Goal: Task Accomplishment & Management: Use online tool/utility

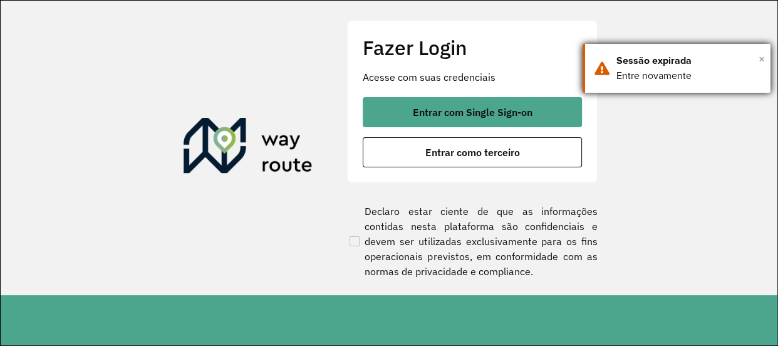
click at [760, 57] on span "×" at bounding box center [762, 58] width 6 height 19
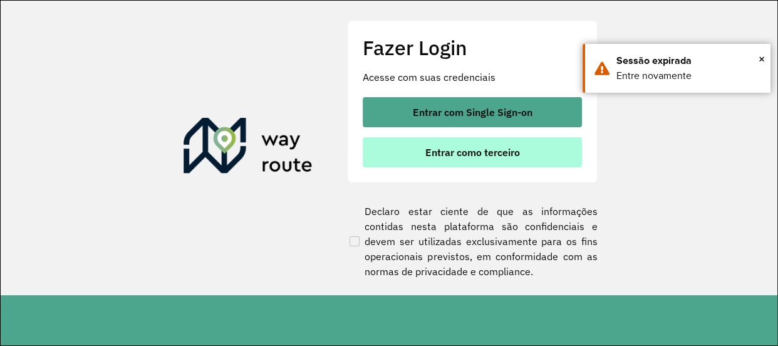
click at [516, 147] on span "Entrar como terceiro" at bounding box center [472, 152] width 95 height 10
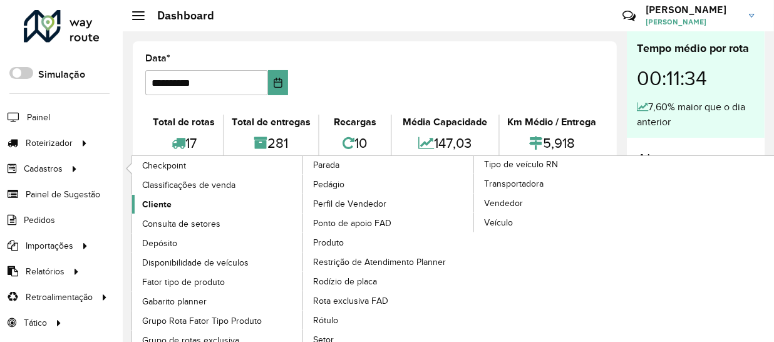
click at [165, 210] on span "Cliente" at bounding box center [156, 204] width 29 height 13
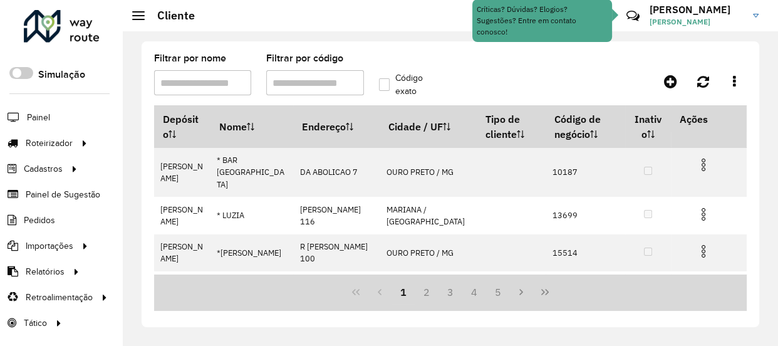
click at [225, 86] on input "Filtrar por nome" at bounding box center [202, 82] width 97 height 25
paste input "*****"
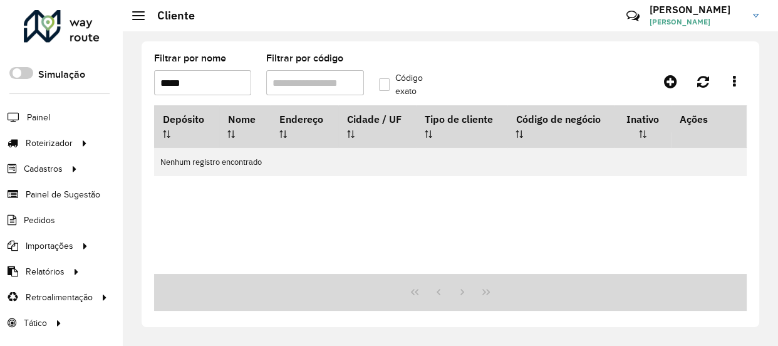
type input "*****"
click at [299, 73] on input "Filtrar por código" at bounding box center [314, 82] width 97 height 25
click at [243, 85] on input "*****" at bounding box center [202, 82] width 97 height 25
click at [242, 85] on input "*****" at bounding box center [202, 82] width 97 height 25
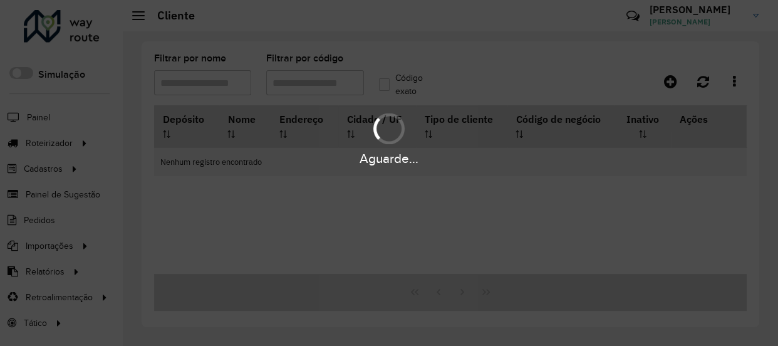
paste input "*****"
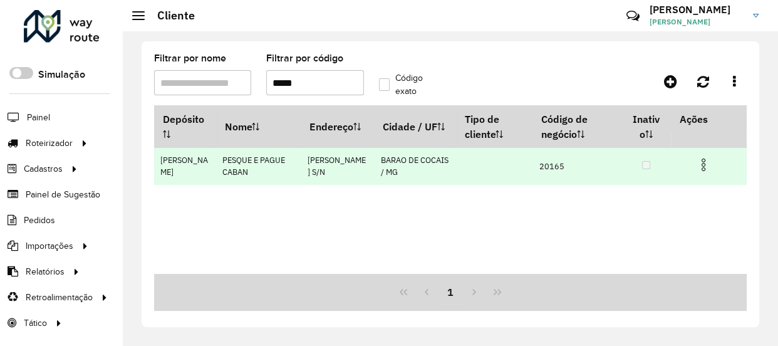
type input "*****"
click at [697, 165] on img at bounding box center [703, 164] width 15 height 15
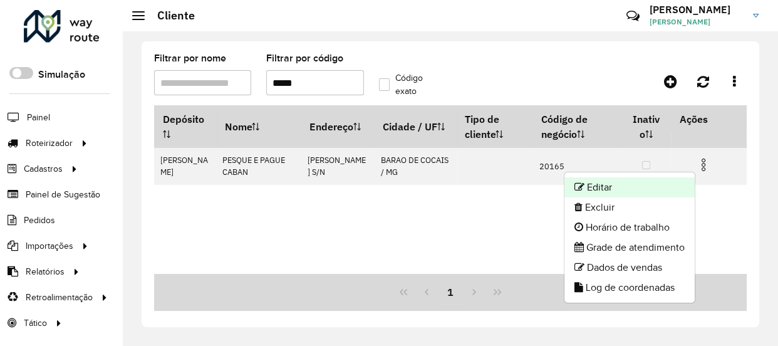
click at [588, 183] on li "Editar" at bounding box center [629, 187] width 130 height 20
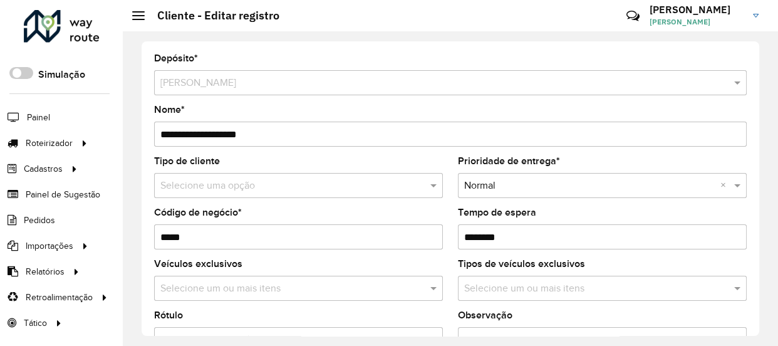
click at [299, 189] on input "text" at bounding box center [285, 186] width 251 height 15
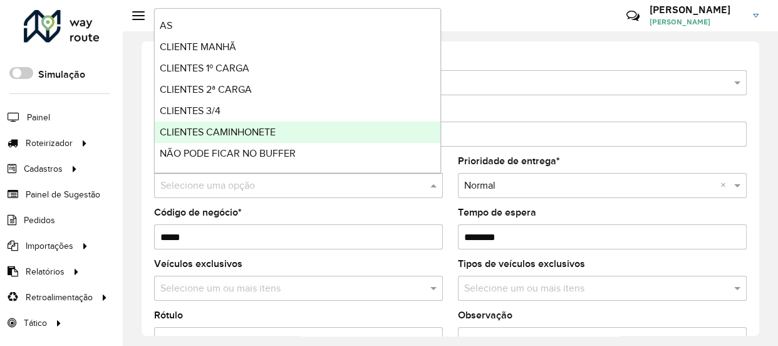
click at [227, 129] on span "CLIENTES CAMINHONETE" at bounding box center [218, 132] width 116 height 11
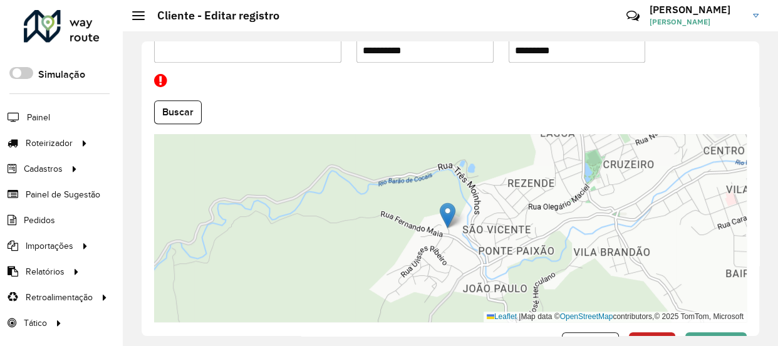
scroll to position [611, 0]
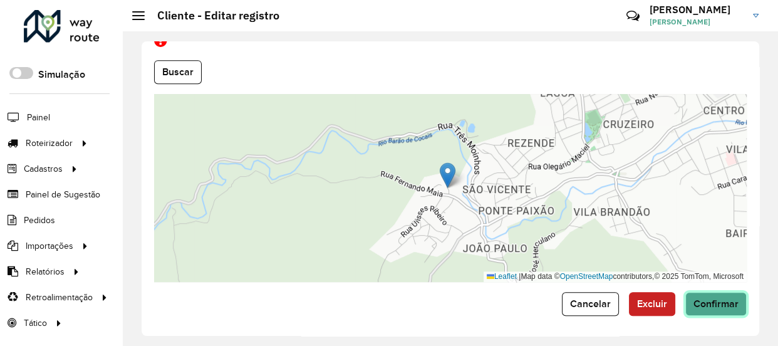
click at [720, 298] on span "Confirmar" at bounding box center [715, 303] width 45 height 11
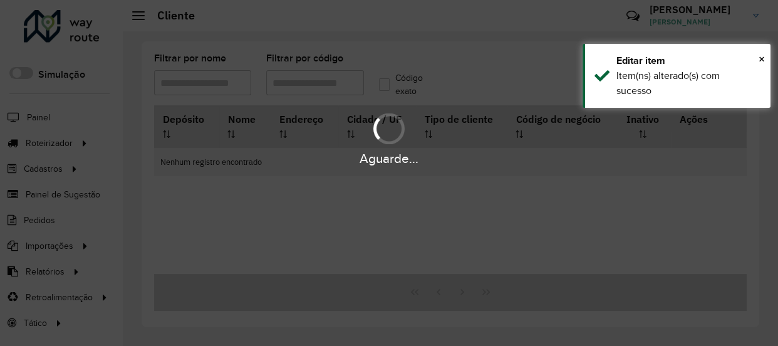
type input "*****"
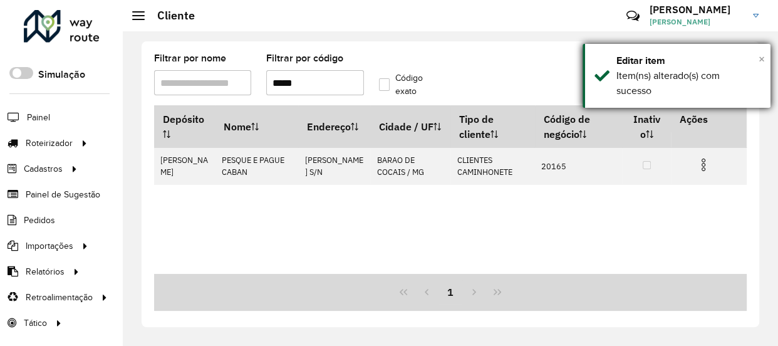
click at [763, 59] on span "×" at bounding box center [762, 59] width 6 height 14
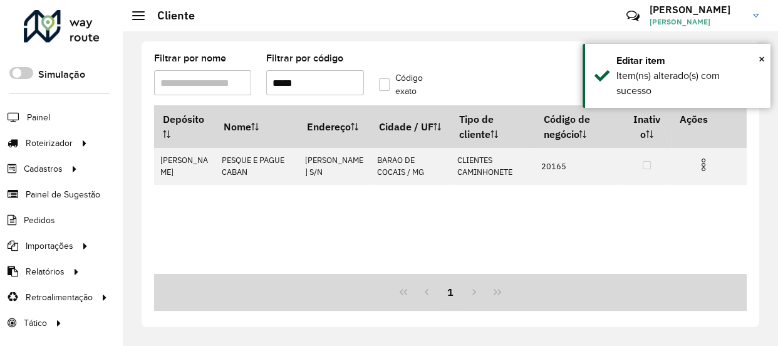
click at [471, 236] on div "Depósito Nome Endereço Cidade / UF Tipo de cliente Código de negócio Inativo Aç…" at bounding box center [450, 189] width 593 height 169
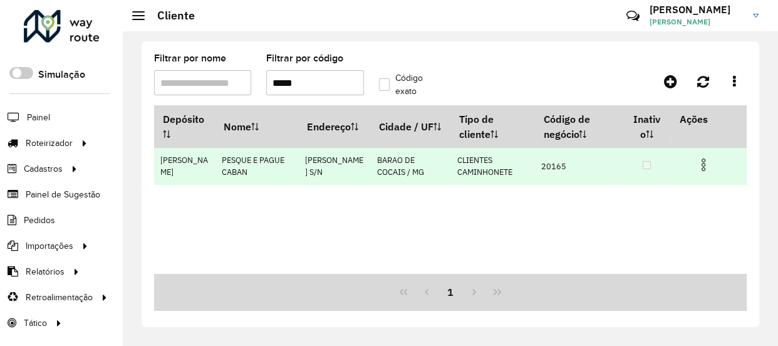
click at [700, 169] on img at bounding box center [703, 164] width 15 height 15
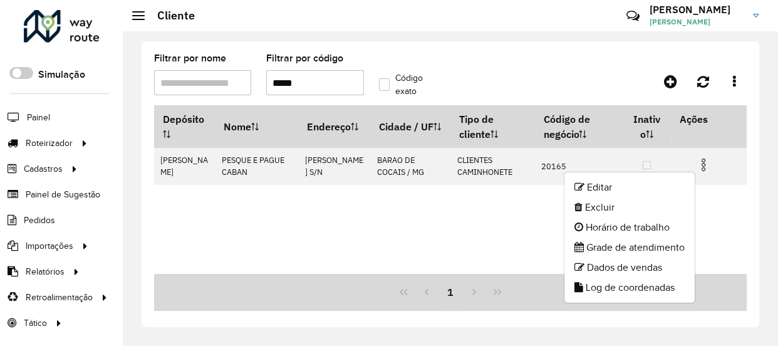
click at [432, 57] on formly-field "Código exato" at bounding box center [408, 79] width 75 height 51
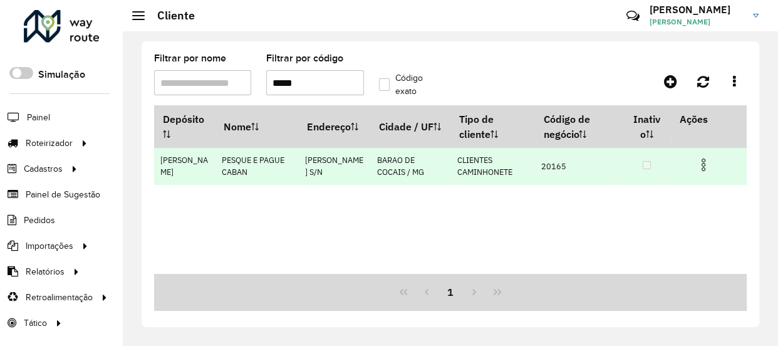
click at [704, 170] on img at bounding box center [703, 164] width 15 height 15
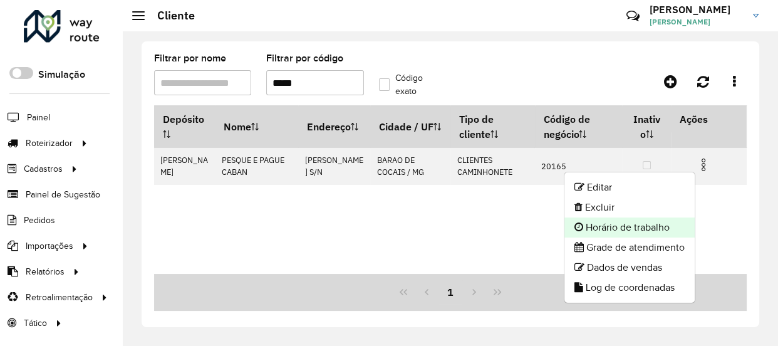
click at [606, 226] on li "Horário de trabalho" at bounding box center [629, 227] width 130 height 20
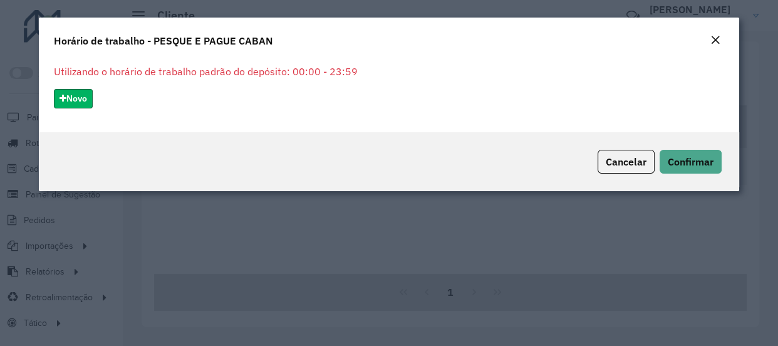
click at [80, 103] on button "Novo" at bounding box center [73, 98] width 39 height 19
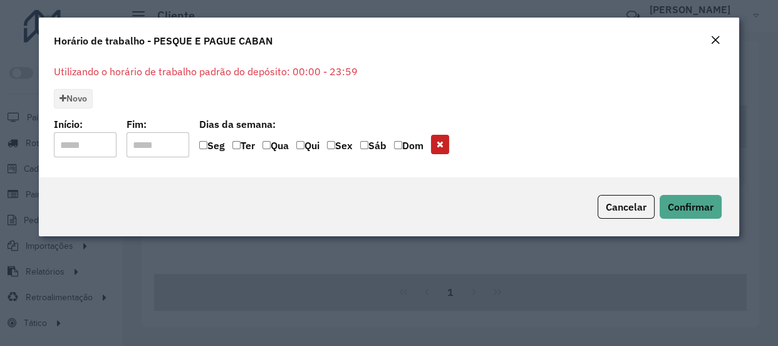
click at [103, 144] on input "input" at bounding box center [85, 144] width 63 height 25
type input "*****"
click at [380, 145] on label "Sáb" at bounding box center [373, 147] width 26 height 19
click at [379, 146] on label "Sáb" at bounding box center [373, 147] width 26 height 19
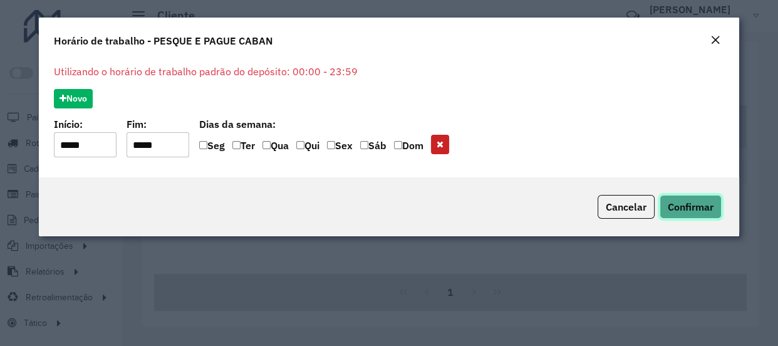
click at [683, 210] on span "Confirmar" at bounding box center [691, 206] width 46 height 13
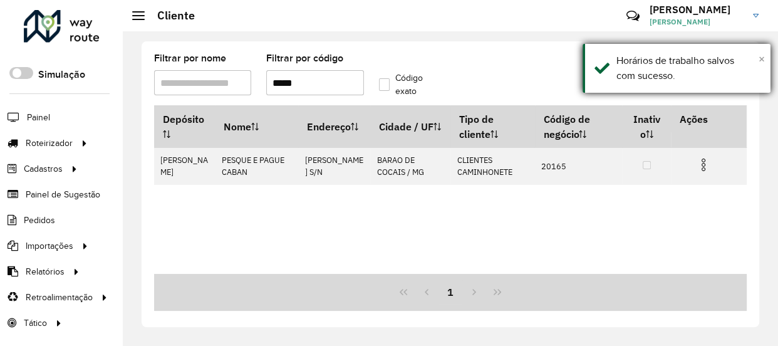
drag, startPoint x: 763, startPoint y: 55, endPoint x: 716, endPoint y: 60, distance: 47.3
click at [761, 56] on span "×" at bounding box center [762, 59] width 6 height 14
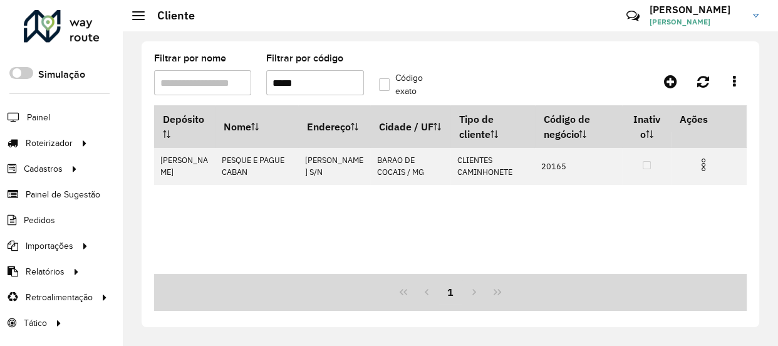
drag, startPoint x: 330, startPoint y: 78, endPoint x: 207, endPoint y: 88, distance: 123.2
click at [257, 86] on formly-group "Filtrar por nome Filtrar por código ***** Código exato" at bounding box center [372, 79] width 450 height 51
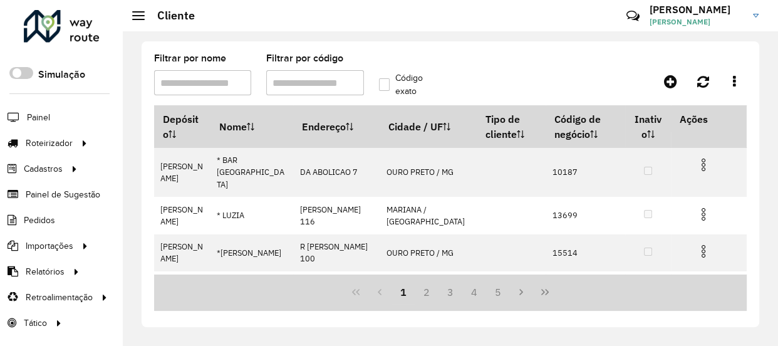
click at [289, 83] on input "Filtrar por código" at bounding box center [314, 82] width 97 height 25
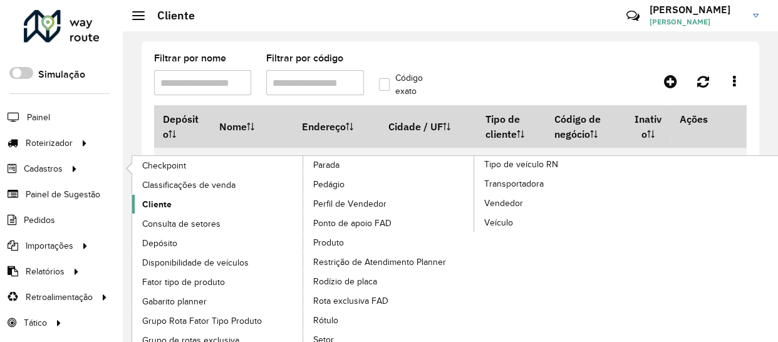
click at [153, 198] on span "Cliente" at bounding box center [156, 204] width 29 height 13
click at [157, 204] on span "Cliente" at bounding box center [156, 204] width 29 height 13
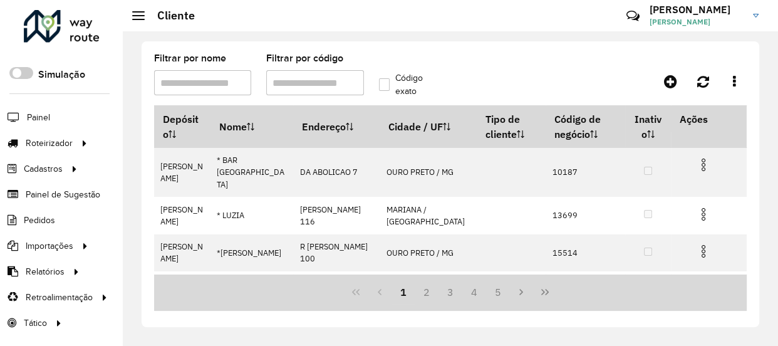
click at [214, 73] on input "Filtrar por nome" at bounding box center [202, 82] width 97 height 25
click at [286, 75] on input "Filtrar por código" at bounding box center [314, 82] width 97 height 25
paste input "*****"
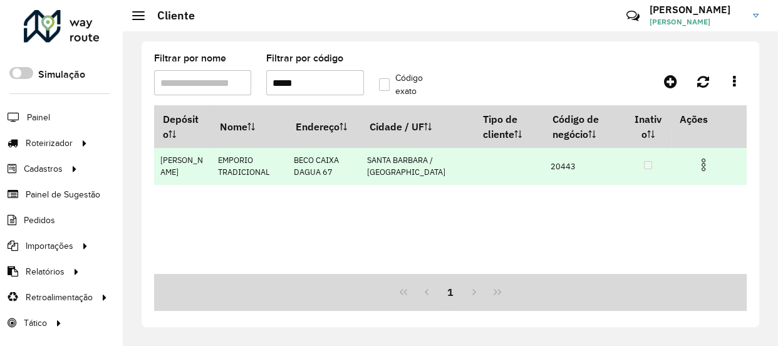
type input "*****"
click at [696, 164] on img at bounding box center [703, 164] width 15 height 15
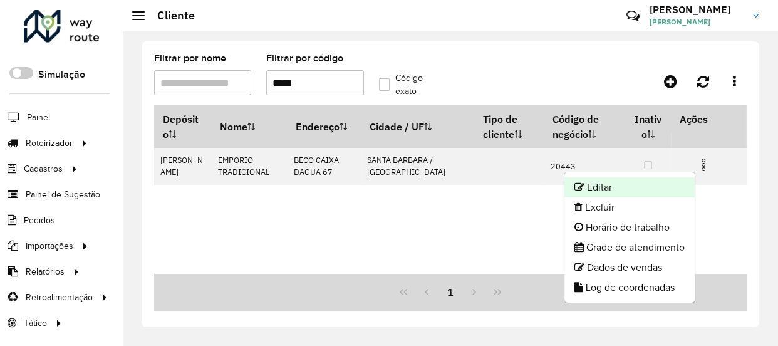
click at [631, 192] on li "Editar" at bounding box center [629, 187] width 130 height 20
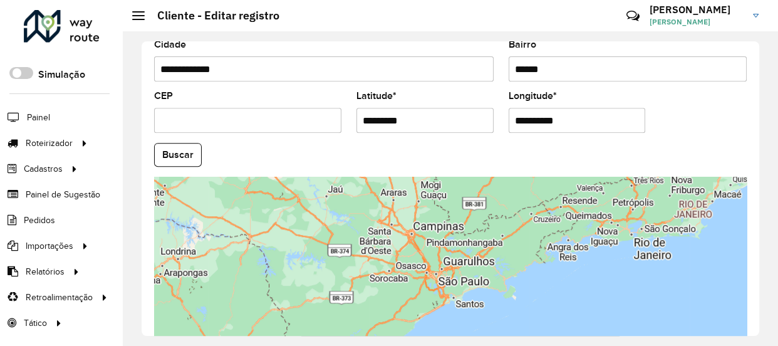
scroll to position [584, 0]
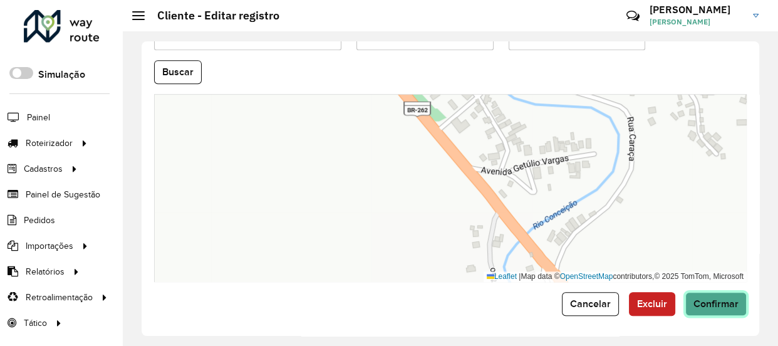
click at [712, 300] on span "Confirmar" at bounding box center [715, 303] width 45 height 11
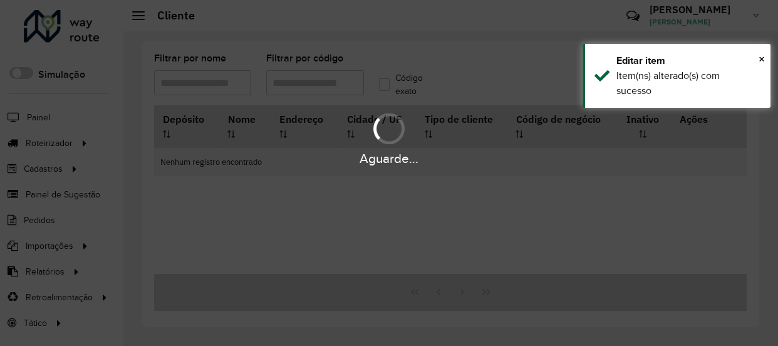
type input "*****"
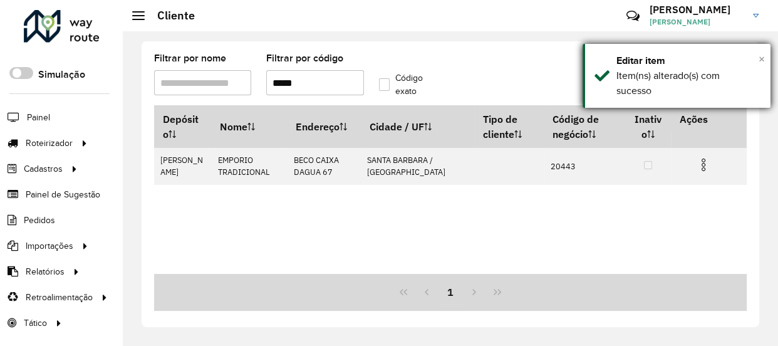
click at [764, 56] on span "×" at bounding box center [762, 59] width 6 height 14
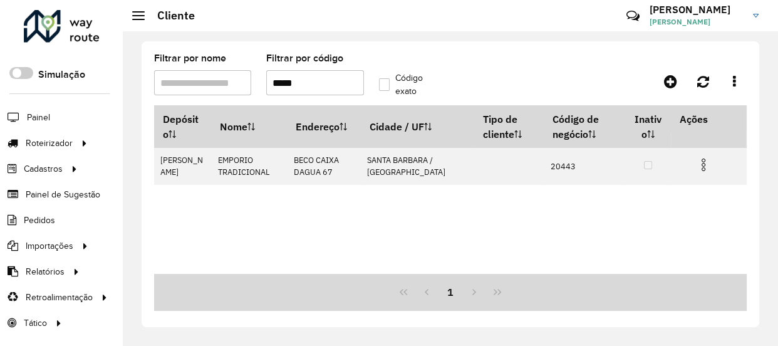
click at [313, 80] on input "*****" at bounding box center [314, 82] width 97 height 25
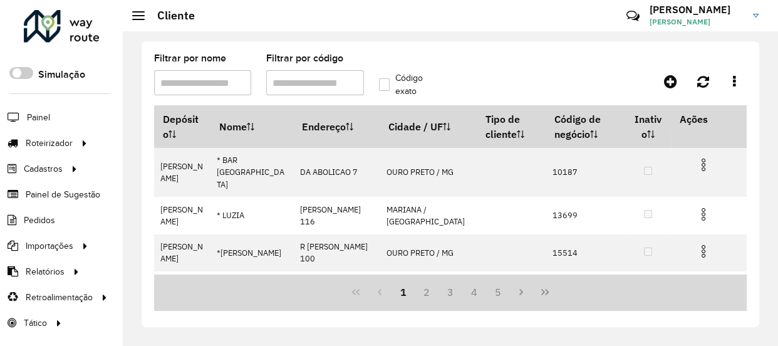
click at [346, 42] on div "Filtrar por nome Filtrar por código Código exato Depósito Nome Endereço Cidade …" at bounding box center [451, 184] width 618 height 286
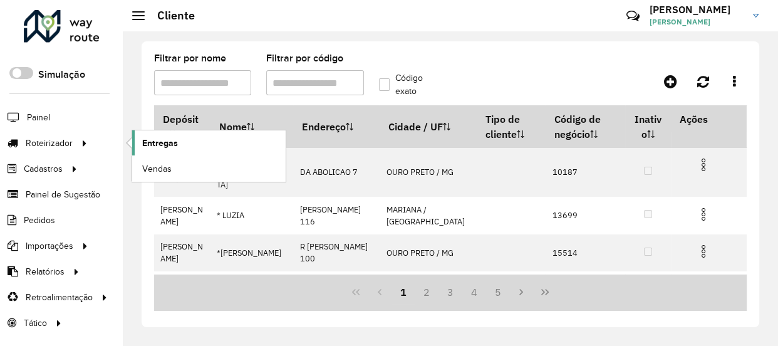
click at [184, 145] on link "Entregas" at bounding box center [208, 142] width 153 height 25
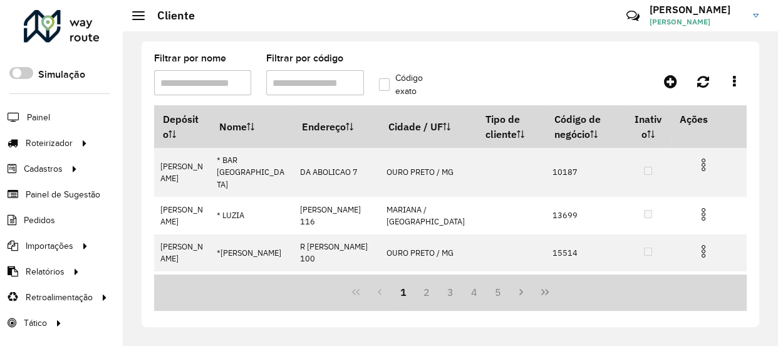
click at [210, 78] on input "Filtrar por nome" at bounding box center [202, 82] width 97 height 25
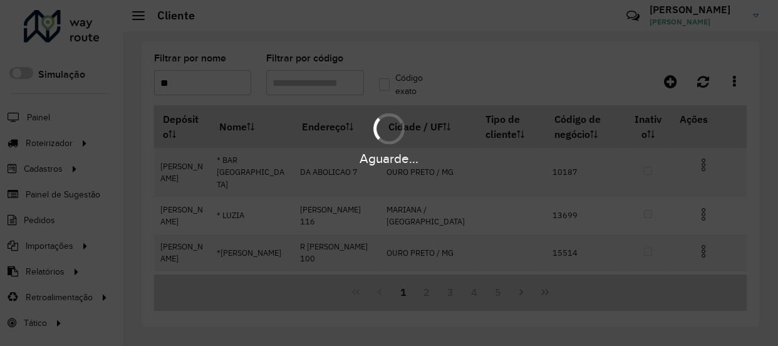
type input "*"
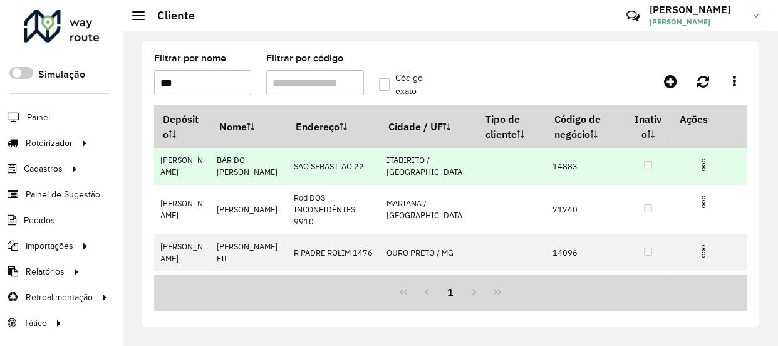
type input "***"
click at [557, 164] on td "14883" at bounding box center [586, 166] width 80 height 37
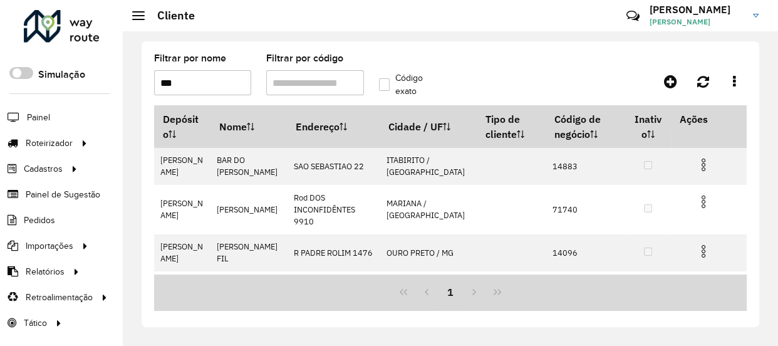
copy td "14883"
click at [197, 91] on input "***" at bounding box center [202, 82] width 97 height 25
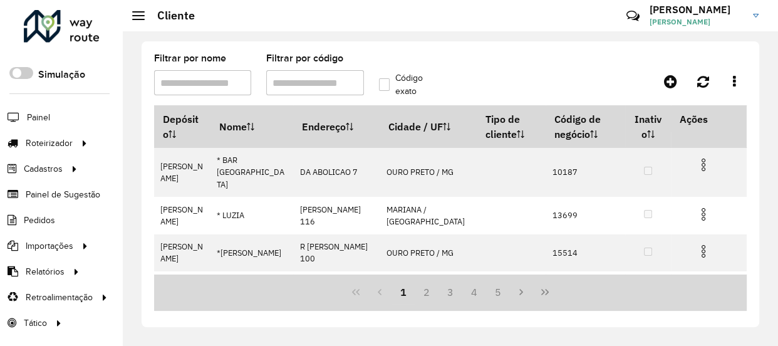
click at [300, 90] on input "Filtrar por código" at bounding box center [314, 82] width 97 height 25
click at [188, 77] on input "Filtrar por nome" at bounding box center [202, 82] width 97 height 25
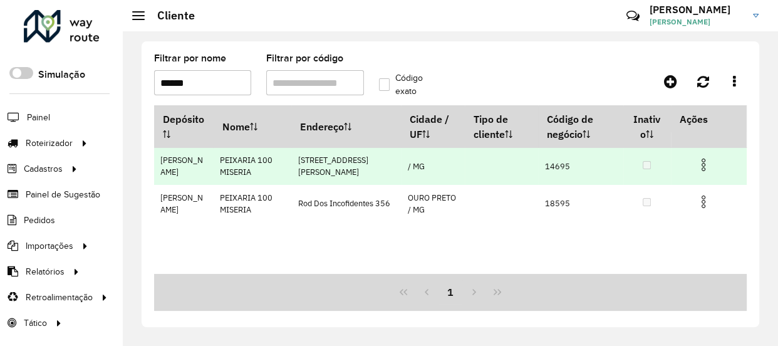
type input "******"
click at [558, 164] on td "14695" at bounding box center [580, 166] width 85 height 37
click at [557, 165] on td "14695" at bounding box center [580, 166] width 85 height 37
click at [544, 160] on td "14695" at bounding box center [580, 166] width 85 height 37
click at [544, 161] on td "14695" at bounding box center [580, 166] width 85 height 37
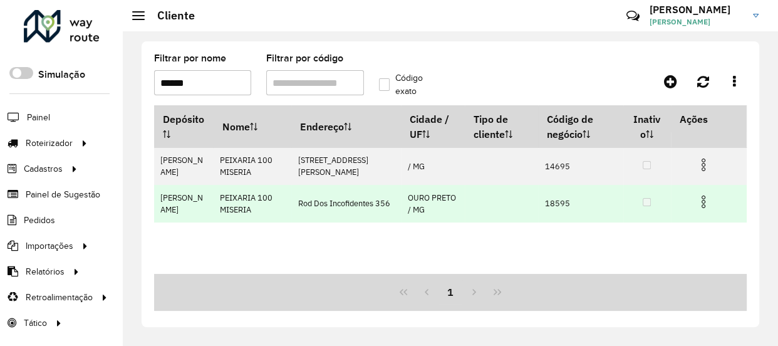
copy td "14695"
click at [540, 202] on td "18595" at bounding box center [580, 203] width 85 height 37
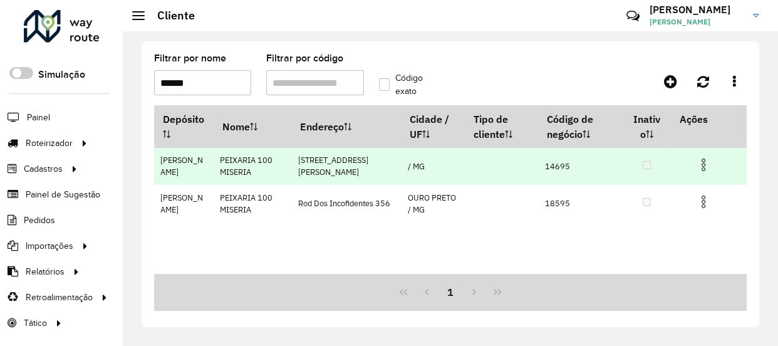
copy td "18595"
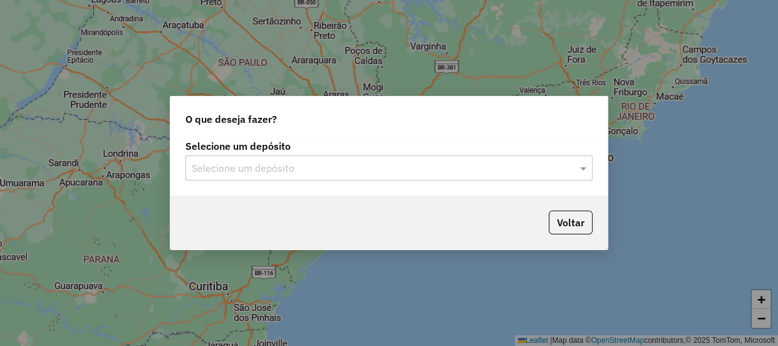
click at [376, 159] on div "Selecione um depósito" at bounding box center [388, 167] width 407 height 25
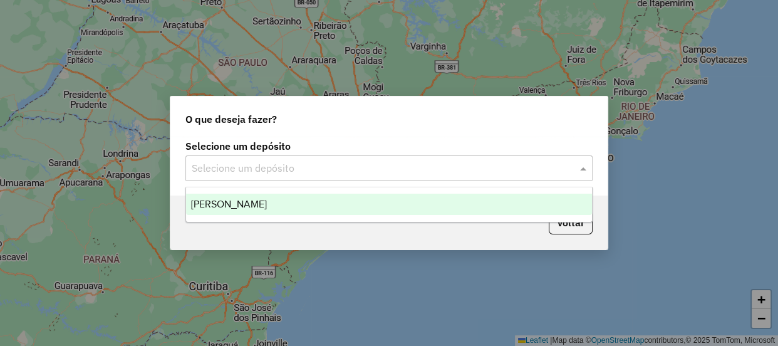
click at [312, 202] on div "[PERSON_NAME]" at bounding box center [389, 204] width 406 height 21
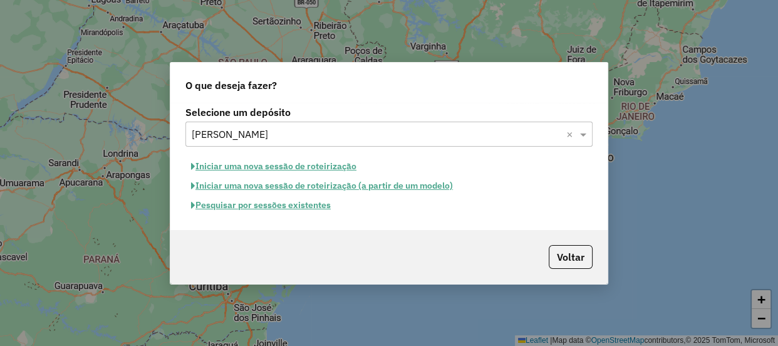
click at [309, 206] on button "Pesquisar por sessões existentes" at bounding box center [260, 204] width 151 height 19
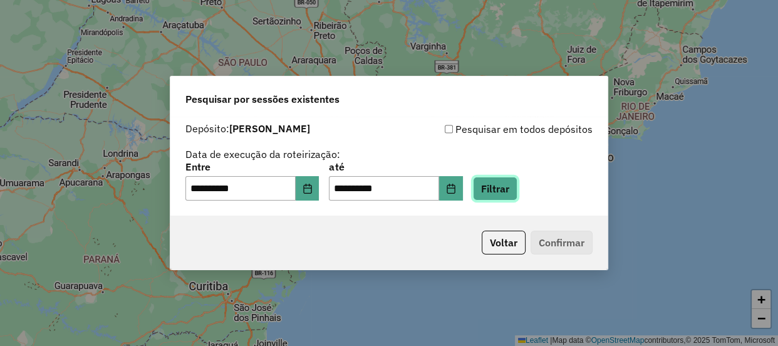
click at [506, 190] on button "Filtrar" at bounding box center [495, 189] width 44 height 24
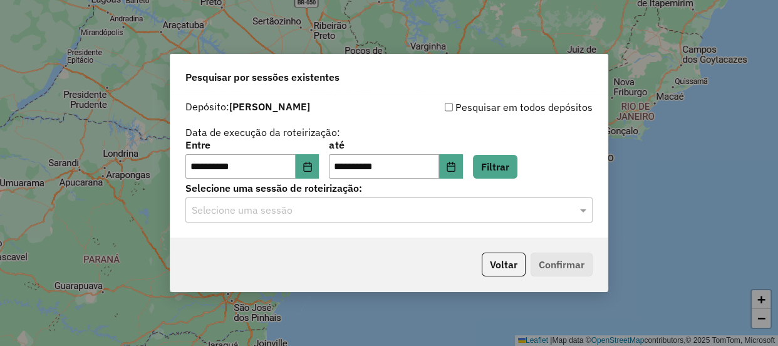
click at [295, 213] on input "text" at bounding box center [377, 210] width 370 height 15
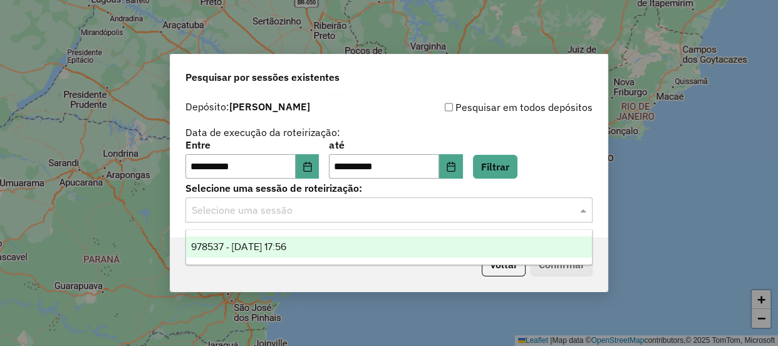
click at [286, 247] on span "978537 - 13/08/2025 17:56" at bounding box center [238, 246] width 95 height 11
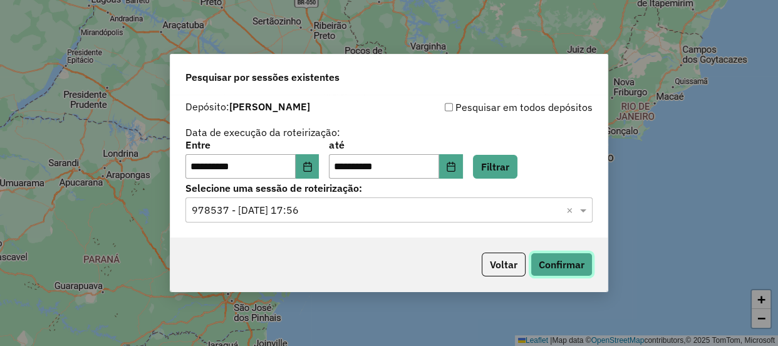
click at [556, 263] on button "Confirmar" at bounding box center [562, 264] width 62 height 24
click at [524, 46] on div "**********" at bounding box center [389, 173] width 778 height 346
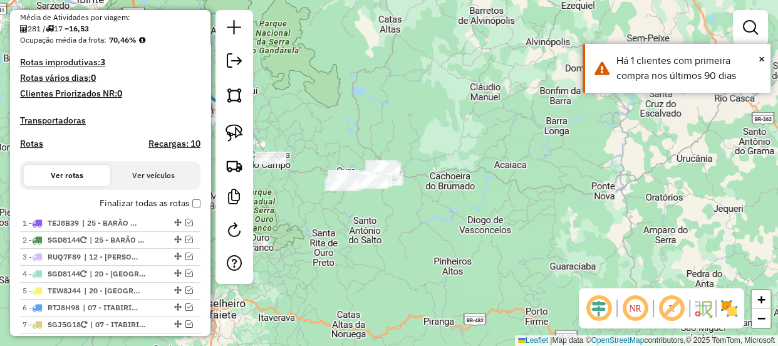
scroll to position [341, 0]
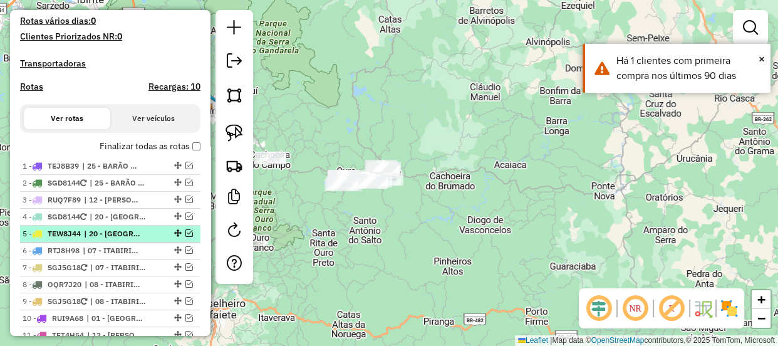
click at [185, 237] on em at bounding box center [189, 233] width 8 height 8
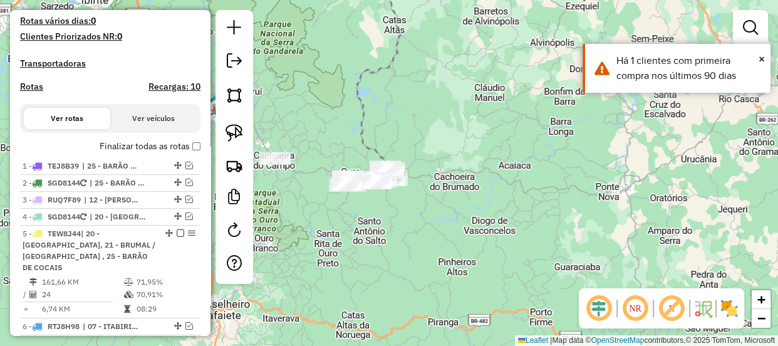
drag, startPoint x: 385, startPoint y: 213, endPoint x: 410, endPoint y: 228, distance: 29.8
click at [410, 228] on div "Janela de atendimento Grade de atendimento Capacidade Transportadoras Veículos …" at bounding box center [389, 173] width 778 height 346
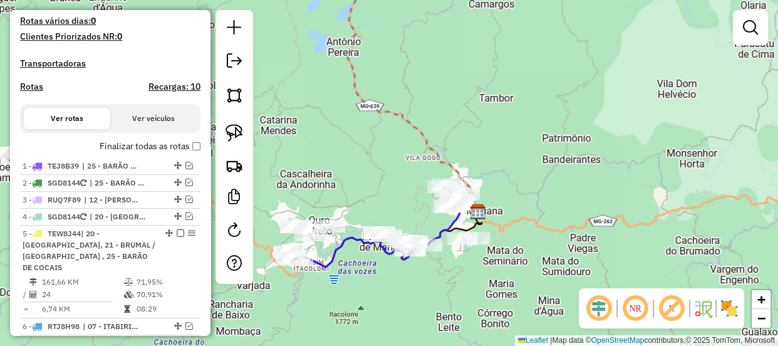
click at [404, 185] on div "Janela de atendimento Grade de atendimento Capacidade Transportadoras Veículos …" at bounding box center [389, 173] width 778 height 346
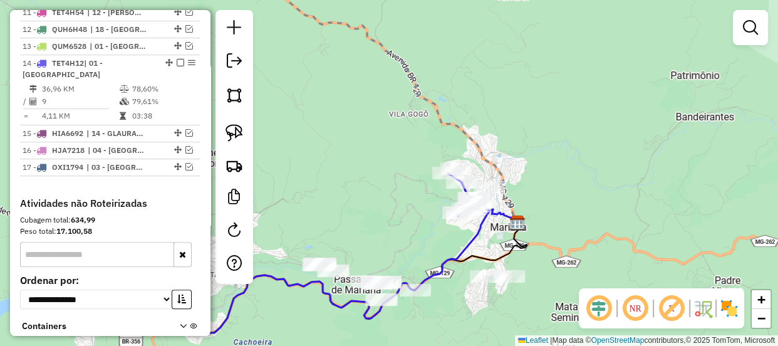
scroll to position [825, 0]
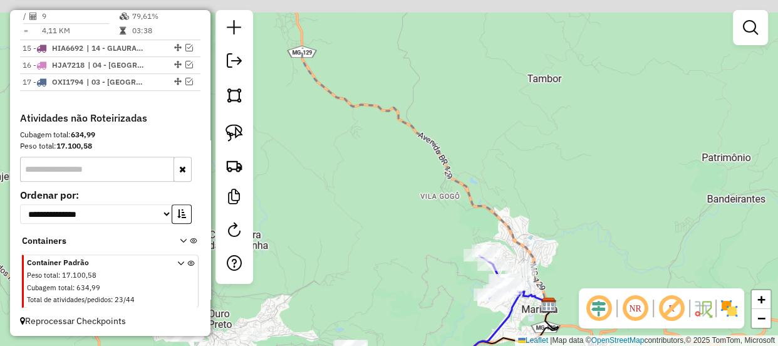
drag, startPoint x: 385, startPoint y: 201, endPoint x: 431, endPoint y: 231, distance: 54.7
click at [413, 275] on div "Janela de atendimento Grade de atendimento Capacidade Transportadoras Veículos …" at bounding box center [389, 173] width 778 height 346
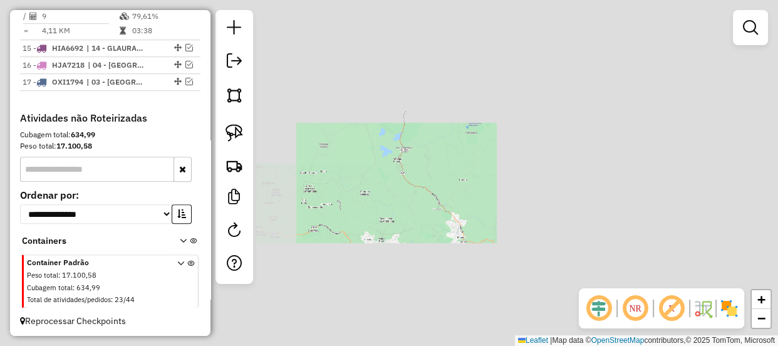
drag, startPoint x: 400, startPoint y: 96, endPoint x: 410, endPoint y: 278, distance: 182.5
click at [410, 214] on icon at bounding box center [424, 162] width 53 height 104
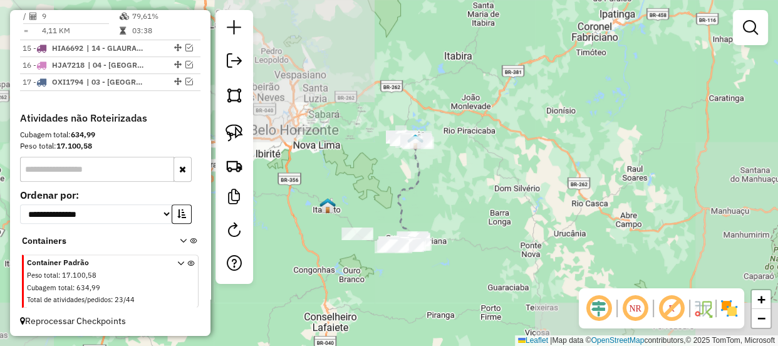
drag, startPoint x: 415, startPoint y: 190, endPoint x: 413, endPoint y: 200, distance: 10.2
click at [413, 200] on icon at bounding box center [409, 191] width 22 height 99
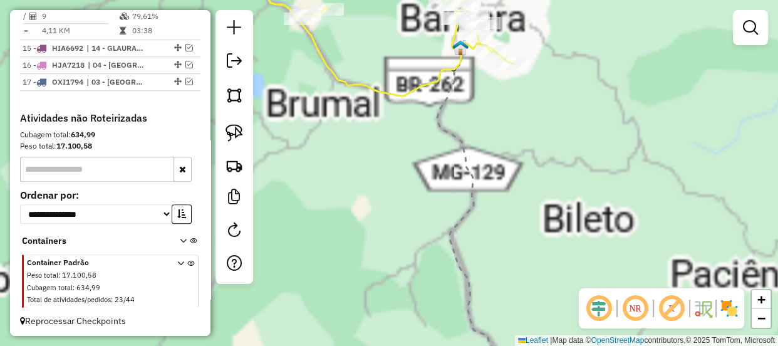
drag, startPoint x: 445, startPoint y: 137, endPoint x: 487, endPoint y: 247, distance: 118.0
click at [486, 247] on icon at bounding box center [474, 214] width 75 height 333
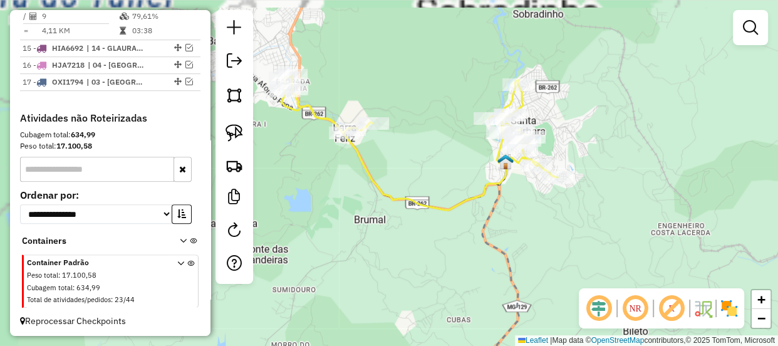
drag, startPoint x: 481, startPoint y: 180, endPoint x: 506, endPoint y: 187, distance: 26.0
click at [506, 187] on div "Janela de atendimento Grade de atendimento Capacidade Transportadoras Veículos …" at bounding box center [389, 173] width 778 height 346
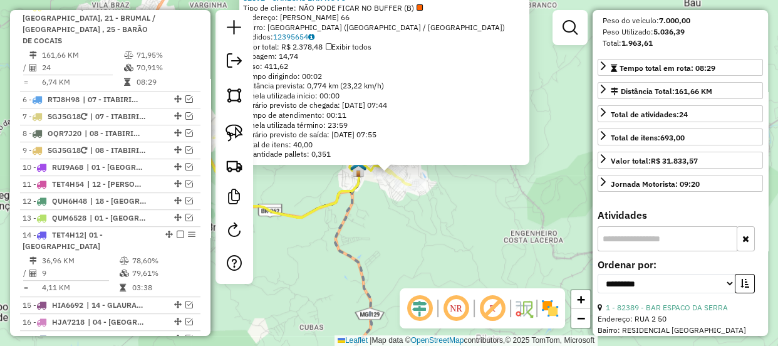
scroll to position [284, 0]
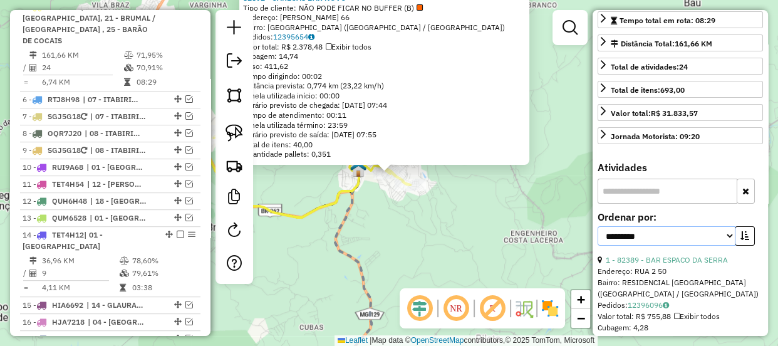
click at [724, 246] on select "**********" at bounding box center [667, 235] width 138 height 19
select select "*********"
click at [598, 246] on select "**********" at bounding box center [667, 235] width 138 height 19
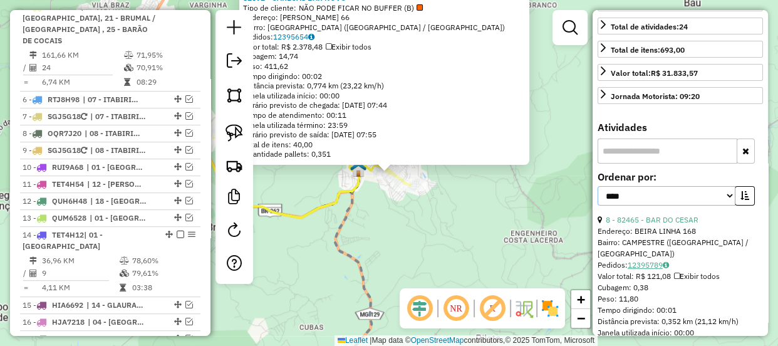
scroll to position [341, 0]
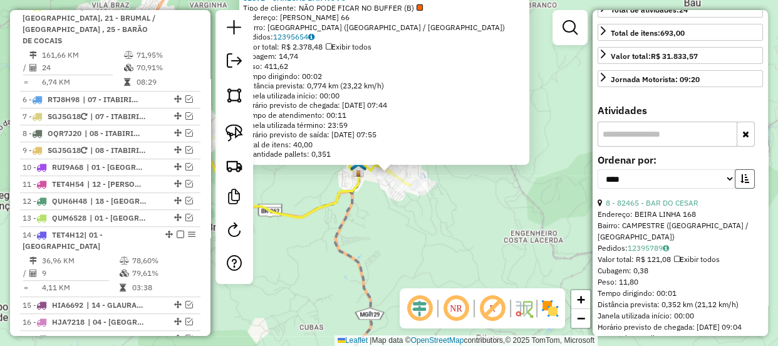
click at [736, 189] on button "button" at bounding box center [745, 178] width 20 height 19
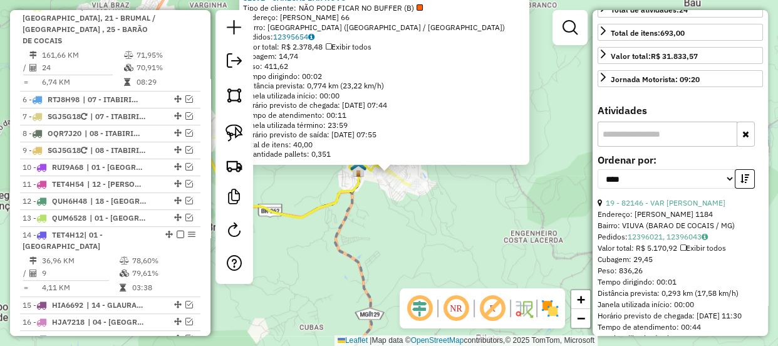
drag, startPoint x: 353, startPoint y: 239, endPoint x: 497, endPoint y: 240, distance: 144.7
click at [497, 240] on div "82692 - CARECAS BAR NOVO Tipo de cliente: NÃO PODE FICAR NO BUFFER (B) Endereço…" at bounding box center [389, 173] width 778 height 346
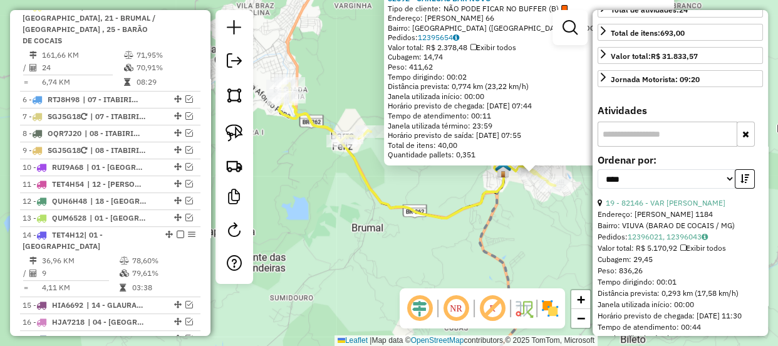
click at [376, 225] on div "82692 - CARECAS BAR NOVO Tipo de cliente: NÃO PODE FICAR NO BUFFER (B) Endereço…" at bounding box center [389, 173] width 778 height 346
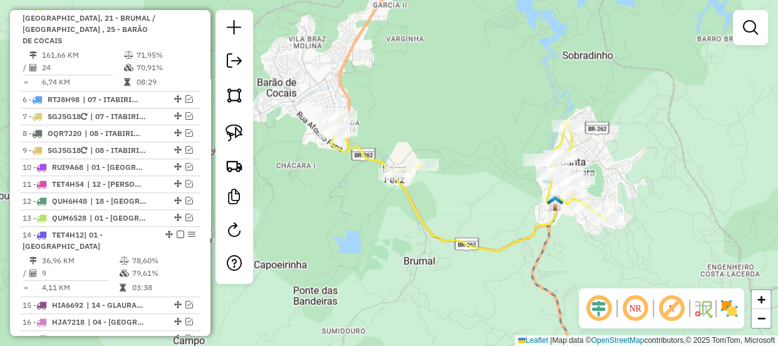
drag, startPoint x: 324, startPoint y: 182, endPoint x: 411, endPoint y: 232, distance: 100.2
click at [410, 231] on div "Janela de atendimento Grade de atendimento Capacidade Transportadoras Veículos …" at bounding box center [389, 173] width 778 height 346
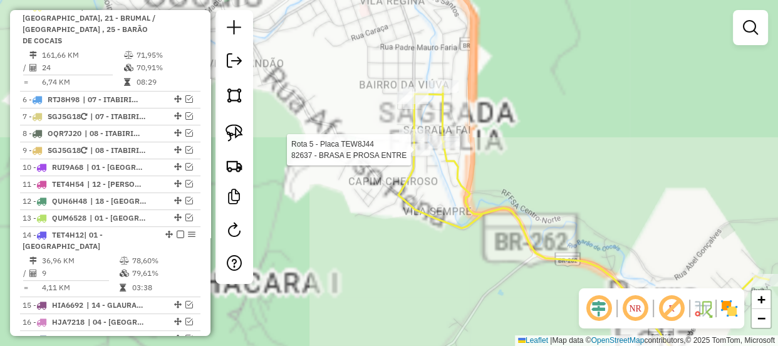
click at [408, 156] on div at bounding box center [414, 149] width 31 height 13
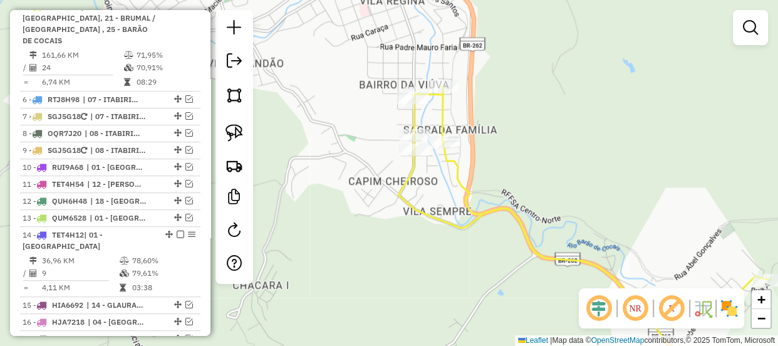
select select "*********"
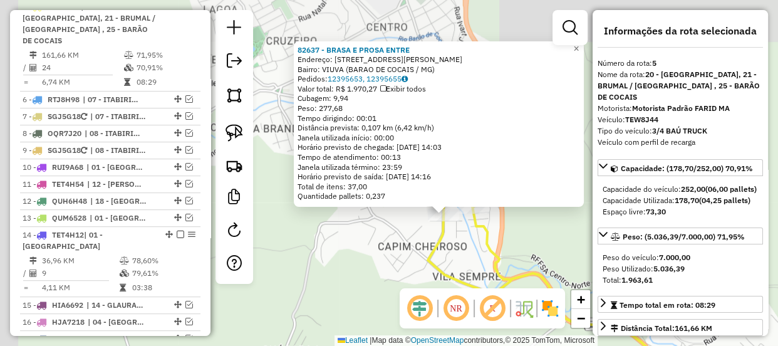
drag, startPoint x: 386, startPoint y: 226, endPoint x: 398, endPoint y: 236, distance: 16.0
click at [398, 236] on div "82637 - BRASA E PROSA ENTRE Endereço: AV WILSON ALVARENGA 919 Bairro: VIUVA (BA…" at bounding box center [389, 173] width 778 height 346
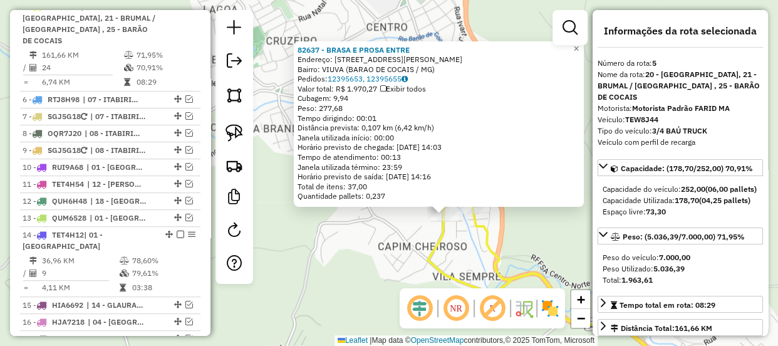
click at [417, 228] on div "82637 - BRASA E PROSA ENTRE Endereço: AV WILSON ALVARENGA 919 Bairro: VIUVA (BA…" at bounding box center [389, 173] width 778 height 346
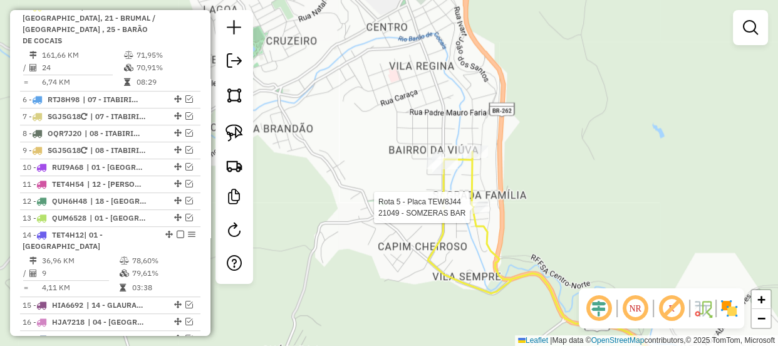
select select "*********"
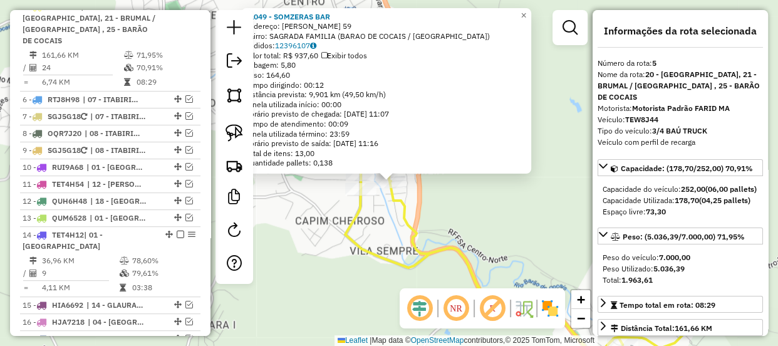
drag, startPoint x: 334, startPoint y: 244, endPoint x: 352, endPoint y: 278, distance: 38.4
click at [352, 278] on div "21049 - SOMZERAS BAR Endereço: CHIQUINHA GONCALVES 59 Bairro: SAGRADA FAMILIA (…" at bounding box center [389, 173] width 778 height 346
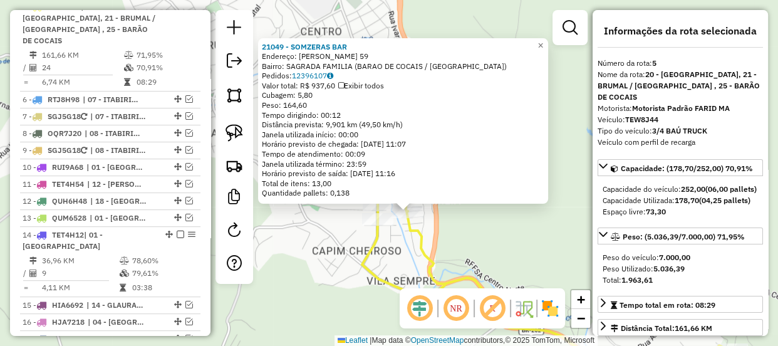
click at [348, 233] on div "21049 - SOMZERAS BAR Endereço: CHIQUINHA GONCALVES 59 Bairro: SAGRADA FAMILIA (…" at bounding box center [389, 173] width 778 height 346
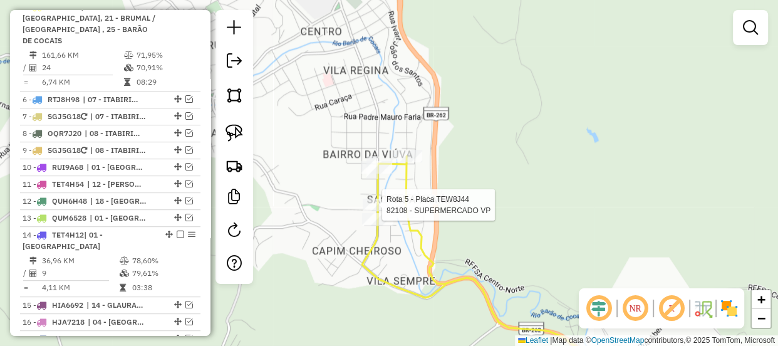
select select "*********"
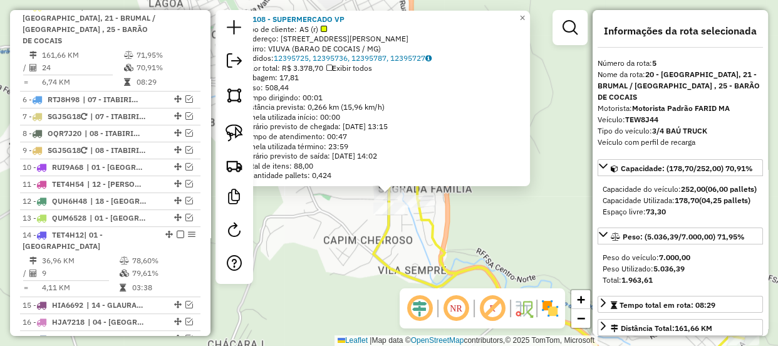
drag, startPoint x: 328, startPoint y: 218, endPoint x: 326, endPoint y: 270, distance: 52.0
click at [326, 270] on div "82108 - SUPERMERCADO VP Tipo de cliente: AS (r) Endereço: AV WILSON ALVARENGA 1…" at bounding box center [389, 173] width 778 height 346
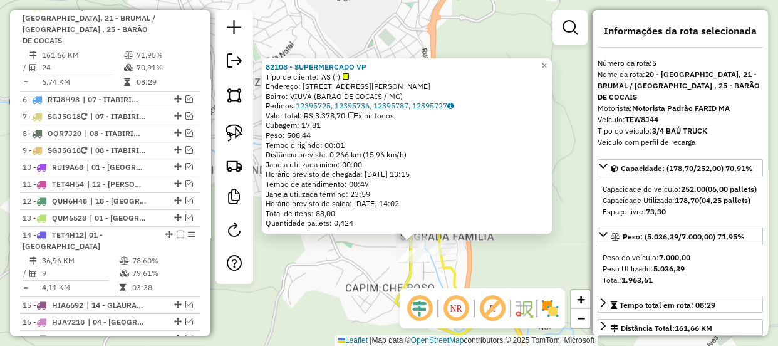
drag, startPoint x: 345, startPoint y: 244, endPoint x: 373, endPoint y: 263, distance: 34.2
click at [373, 263] on div "82108 - SUPERMERCADO VP Tipo de cliente: AS (r) Endereço: AV WILSON ALVARENGA 1…" at bounding box center [389, 173] width 778 height 346
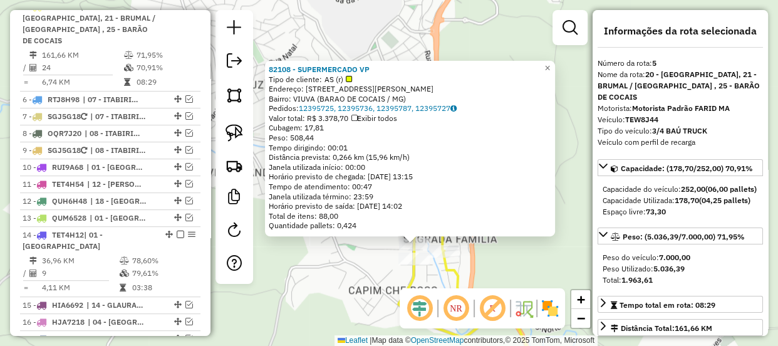
click at [380, 256] on div "82108 - SUPERMERCADO VP Tipo de cliente: AS (r) Endereço: AV WILSON ALVARENGA 1…" at bounding box center [389, 173] width 778 height 346
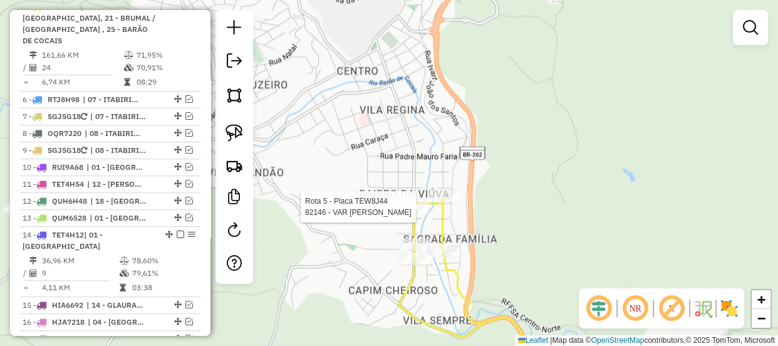
select select "*********"
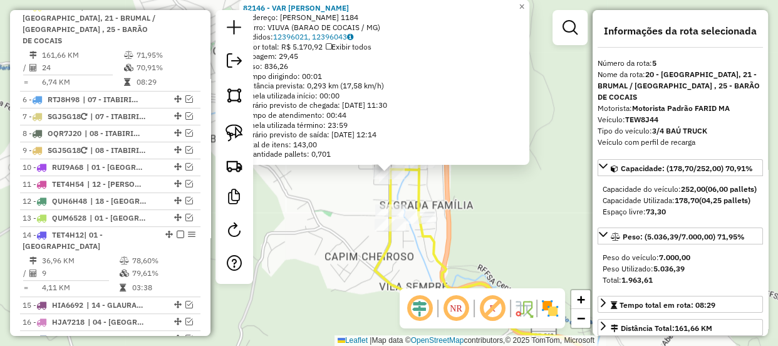
drag, startPoint x: 444, startPoint y: 187, endPoint x: 456, endPoint y: 224, distance: 38.2
click at [456, 224] on div "82146 - VAR OLHOS DAGUA Endereço: WILSON ALVARENGA DE OLIVEIRA 1184 Bairro: VIU…" at bounding box center [389, 173] width 778 height 346
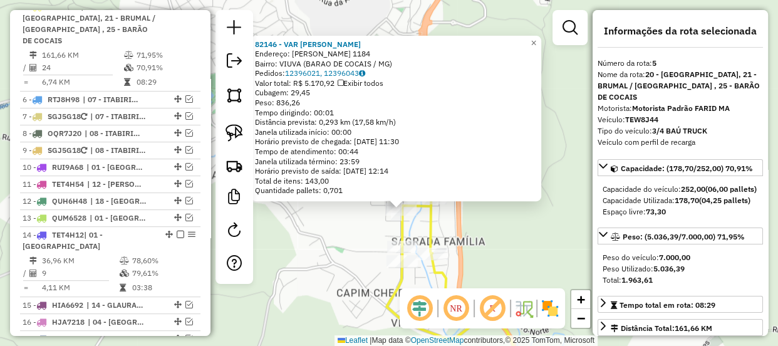
click at [490, 227] on div "82146 - VAR OLHOS DAGUA Endereço: WILSON ALVARENGA DE OLIVEIRA 1184 Bairro: VIU…" at bounding box center [389, 173] width 778 height 346
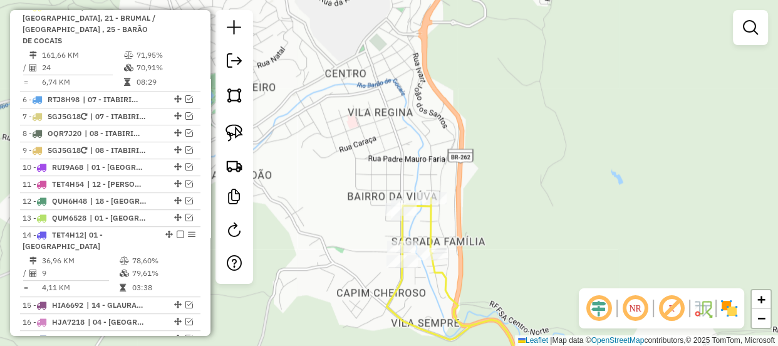
select select "*********"
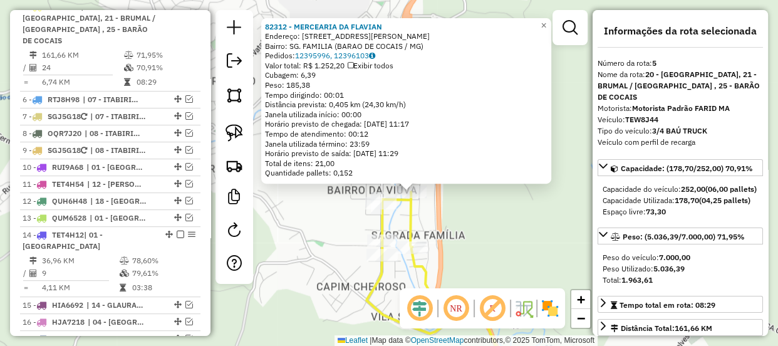
drag, startPoint x: 487, startPoint y: 234, endPoint x: 509, endPoint y: 247, distance: 24.7
click at [509, 247] on div "82312 - MERCEARIA DA FLAVIAN Endereço: R ALFERES JOAQUIM EGIDIO 380 Bairro: SG.…" at bounding box center [389, 173] width 778 height 346
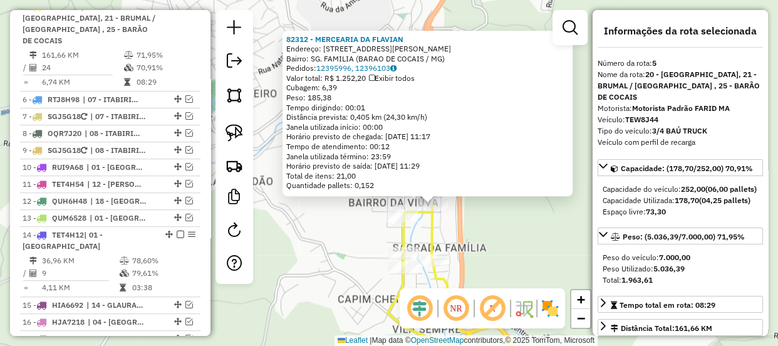
click at [487, 243] on div "82312 - MERCEARIA DA FLAVIAN Endereço: R ALFERES JOAQUIM EGIDIO 380 Bairro: SG.…" at bounding box center [389, 173] width 778 height 346
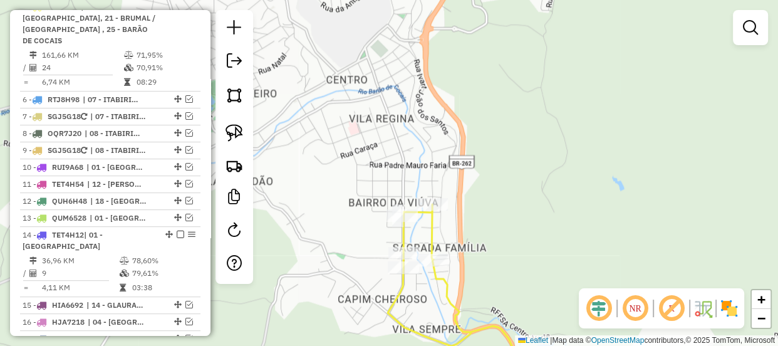
drag, startPoint x: 241, startPoint y: 132, endPoint x: 259, endPoint y: 143, distance: 21.4
click at [241, 133] on img at bounding box center [235, 133] width 18 height 18
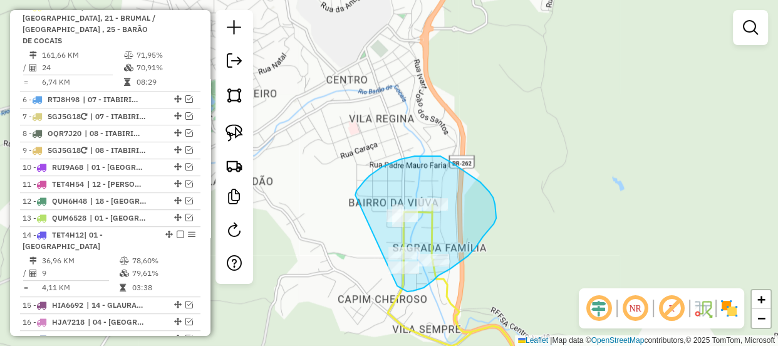
drag, startPoint x: 355, startPoint y: 195, endPoint x: 376, endPoint y: 263, distance: 71.3
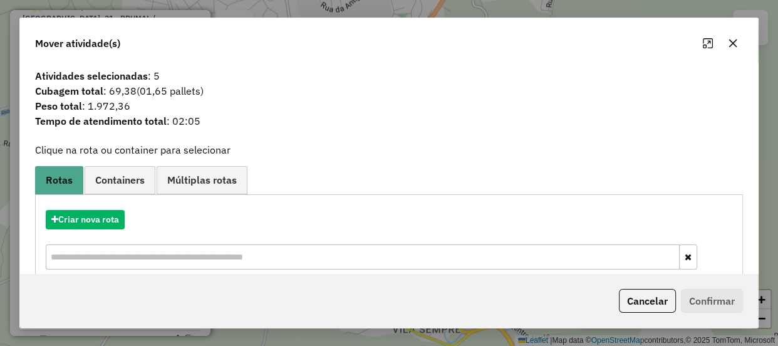
click at [739, 44] on button "button" at bounding box center [733, 43] width 20 height 20
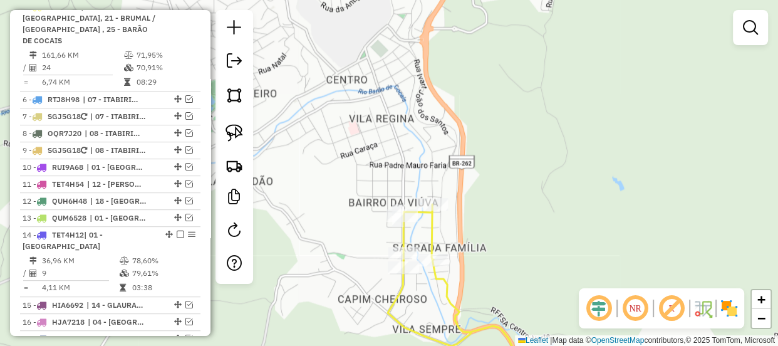
drag, startPoint x: 540, startPoint y: 262, endPoint x: 524, endPoint y: 123, distance: 140.0
click at [526, 130] on div "Rota 5 - Placa TEW8J44 82637 - BRASA E PROSA ENTRE Rota 5 - Placa TEW8J44 21049…" at bounding box center [389, 173] width 778 height 346
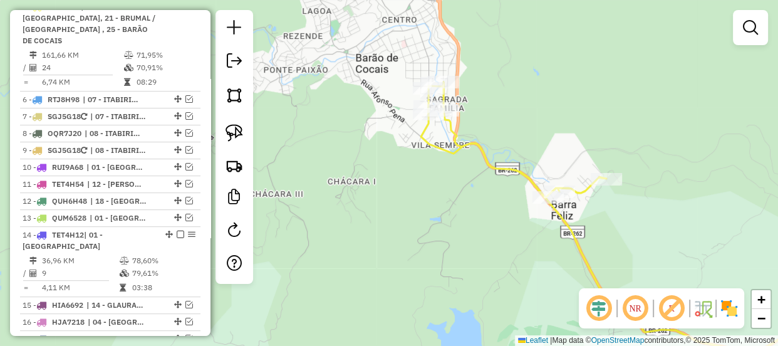
drag, startPoint x: 566, startPoint y: 139, endPoint x: 555, endPoint y: 138, distance: 10.7
click at [556, 127] on div "Janela de atendimento Grade de atendimento Capacidade Transportadoras Veículos …" at bounding box center [389, 173] width 778 height 346
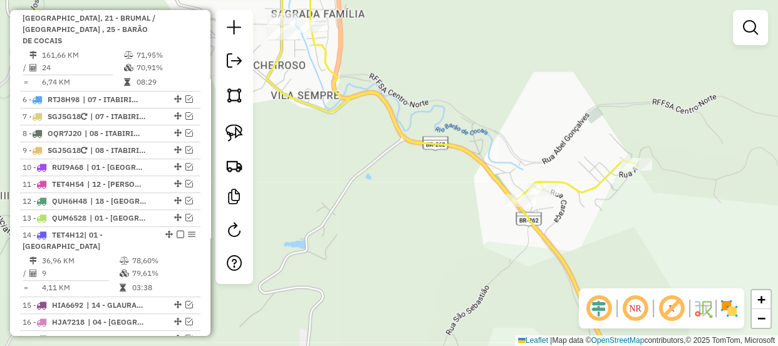
drag, startPoint x: 539, startPoint y: 174, endPoint x: 563, endPoint y: 207, distance: 41.0
click at [563, 207] on div "Janela de atendimento Grade de atendimento Capacidade Transportadoras Veículos …" at bounding box center [389, 173] width 778 height 346
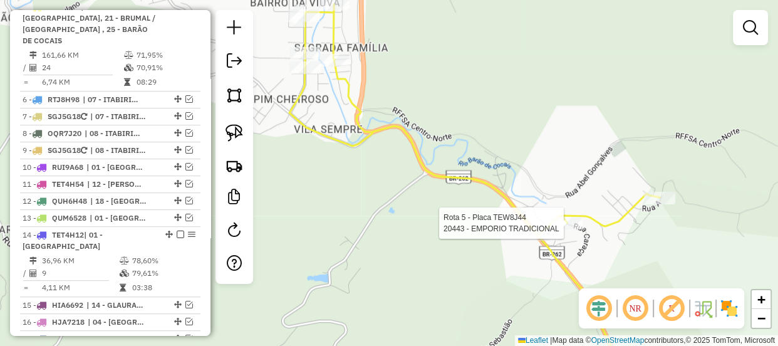
select select "*********"
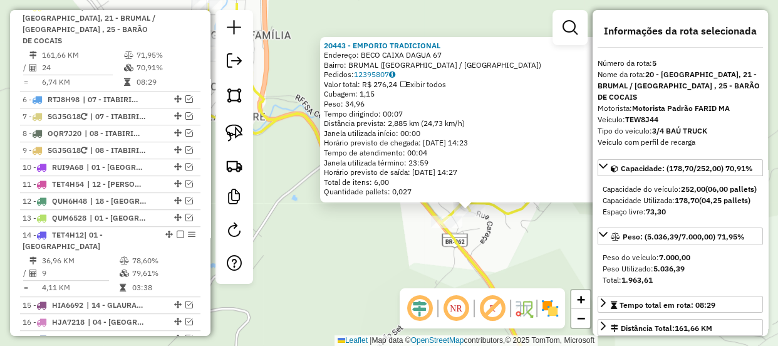
drag, startPoint x: 435, startPoint y: 237, endPoint x: 493, endPoint y: 263, distance: 63.1
click at [493, 263] on div "20443 - EMPORIO TRADICIONAL Endereço: BECO CAIXA DAGUA 67 Bairro: BRUMAL (SANTA…" at bounding box center [389, 173] width 778 height 346
click at [464, 254] on icon at bounding box center [377, 186] width 370 height 388
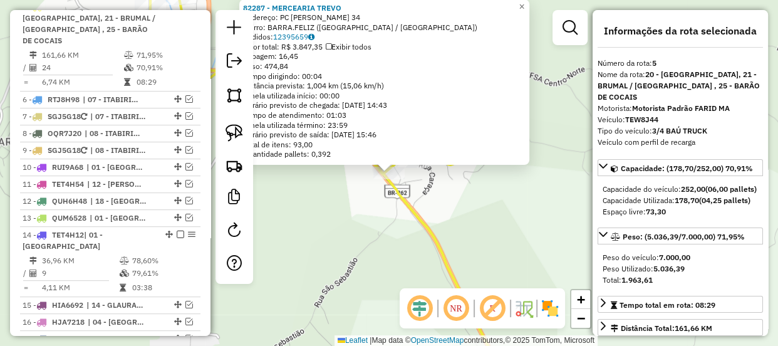
click at [410, 234] on div "82287 - MERCEARIA TREVO Endereço: PC RAUL HOSKEN 34 Bairro: BARRA.FELIZ (SANTA …" at bounding box center [389, 173] width 778 height 346
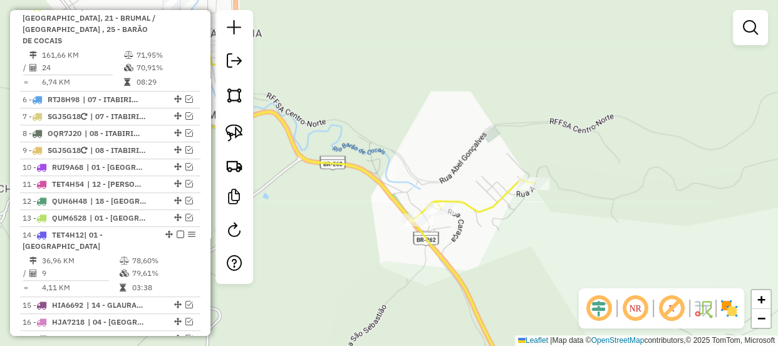
drag, startPoint x: 387, startPoint y: 222, endPoint x: 415, endPoint y: 269, distance: 55.1
click at [415, 269] on div "Janela de atendimento Grade de atendimento Capacidade Transportadoras Veículos …" at bounding box center [389, 173] width 778 height 346
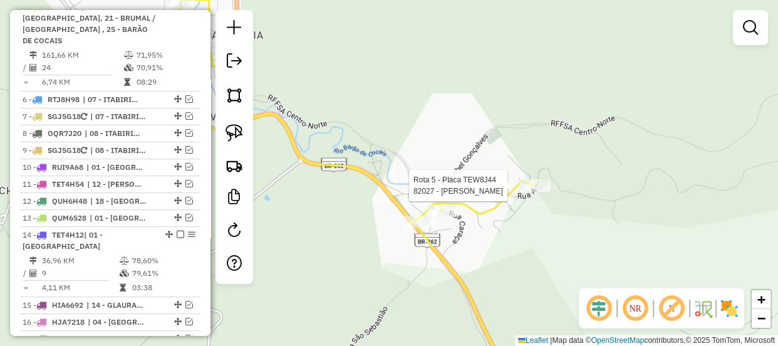
select select "*********"
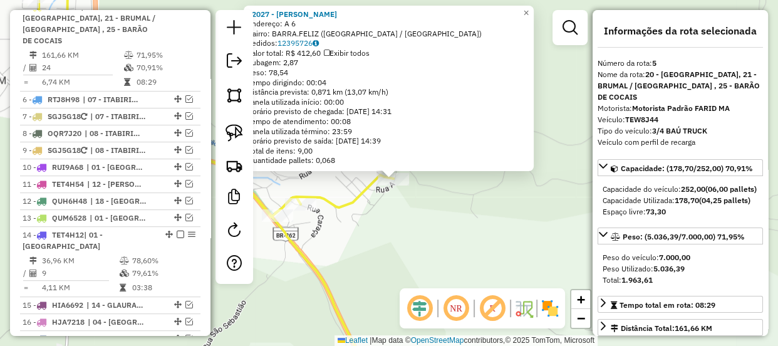
drag, startPoint x: 382, startPoint y: 266, endPoint x: 498, endPoint y: 319, distance: 127.3
click at [498, 319] on hb-router-mapa "Informações da Sessão 978537 - 13/08/2025 Criação: 12/08/2025 17:56 Depósito: F…" at bounding box center [389, 173] width 778 height 346
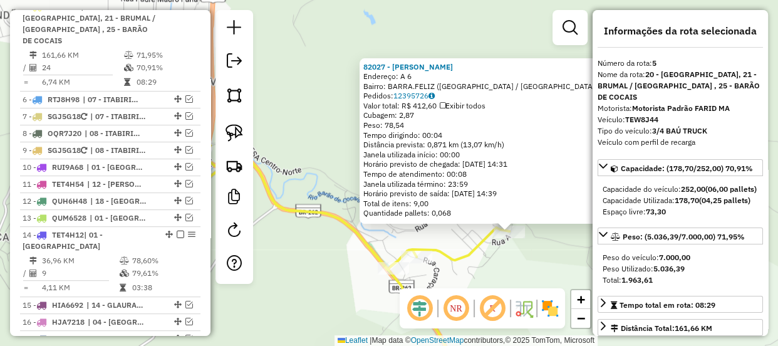
click at [336, 263] on div "Rota 5 - Placa TEW8J44 82287 - MERCEARIA TREVO 82027 - AVELAR DA SILVA NUNE End…" at bounding box center [389, 173] width 778 height 346
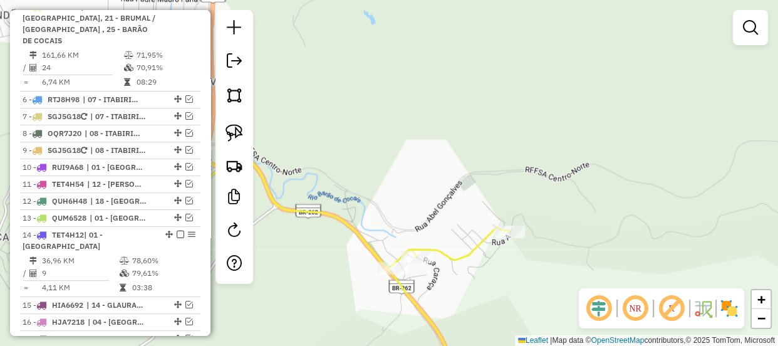
drag, startPoint x: 517, startPoint y: 284, endPoint x: 486, endPoint y: 194, distance: 94.7
click at [487, 200] on div "Rota 5 - Placa TEW8J44 82287 - MERCEARIA TREVO Janela de atendimento Grade de a…" at bounding box center [389, 173] width 778 height 346
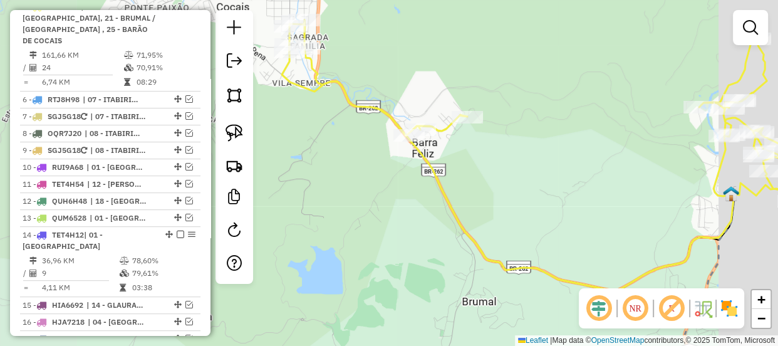
drag, startPoint x: 551, startPoint y: 257, endPoint x: 465, endPoint y: 130, distance: 152.9
click at [467, 131] on div "Janela de atendimento Grade de atendimento Capacidade Transportadoras Veículos …" at bounding box center [389, 173] width 778 height 346
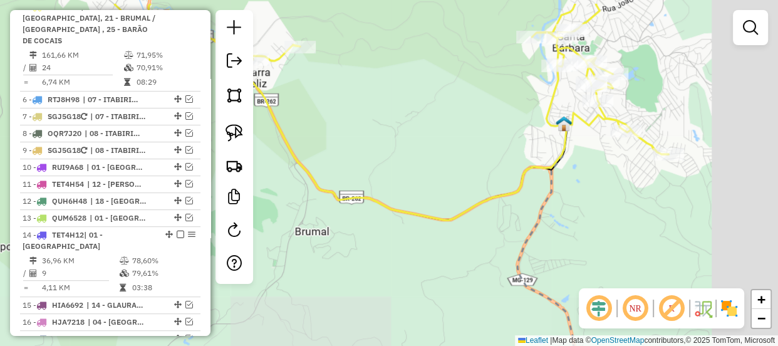
drag, startPoint x: 484, startPoint y: 123, endPoint x: 365, endPoint y: 170, distance: 128.0
click at [365, 170] on div "Janela de atendimento Grade de atendimento Capacidade Transportadoras Veículos …" at bounding box center [389, 173] width 778 height 346
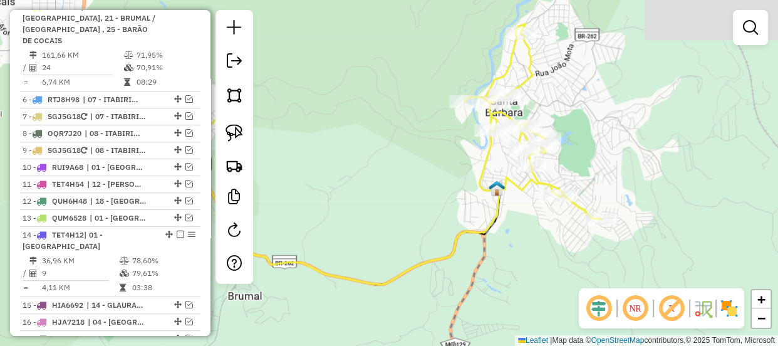
drag, startPoint x: 407, startPoint y: 194, endPoint x: 390, endPoint y: 234, distance: 43.5
click at [390, 234] on div "Janela de atendimento Grade de atendimento Capacidade Transportadoras Veículos …" at bounding box center [389, 173] width 778 height 346
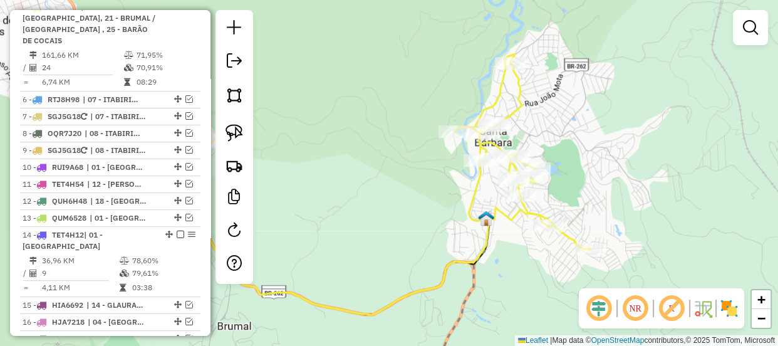
drag, startPoint x: 233, startPoint y: 127, endPoint x: 305, endPoint y: 143, distance: 73.9
click at [233, 127] on img at bounding box center [235, 133] width 18 height 18
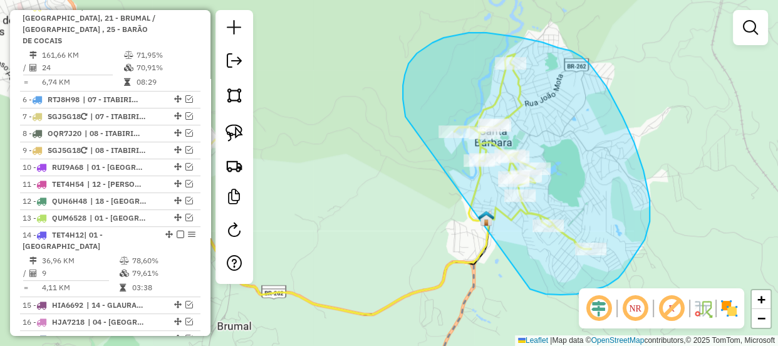
drag, startPoint x: 403, startPoint y: 85, endPoint x: 445, endPoint y: 224, distance: 145.3
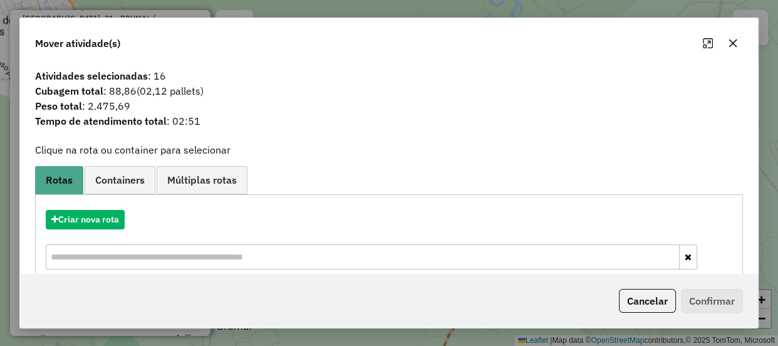
click at [732, 48] on icon "button" at bounding box center [733, 43] width 10 height 10
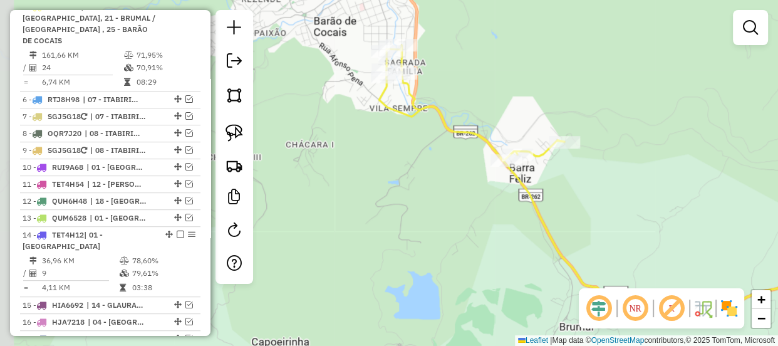
drag, startPoint x: 413, startPoint y: 133, endPoint x: 752, endPoint y: 134, distance: 338.9
click at [752, 133] on div "Rota 5 - Placa TEW8J44 82190 - BAR DO CHUMBINHO Janela de atendimento Grade de …" at bounding box center [389, 173] width 778 height 346
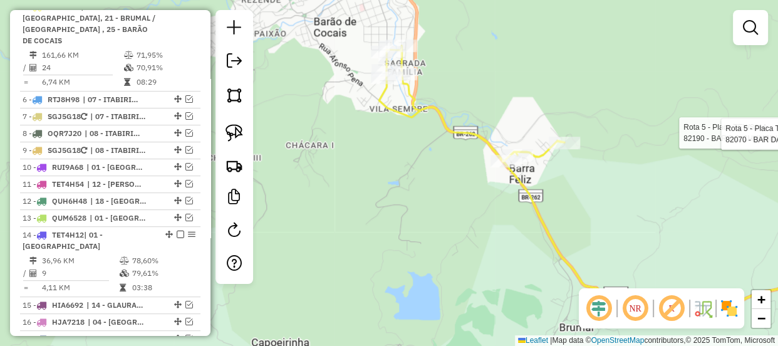
click at [584, 147] on div "Rota 5 - Placa TEW8J44 82190 - BAR DO CHUMBINHO Rota 5 - Placa TEW8J44 82070 - …" at bounding box center [389, 173] width 778 height 346
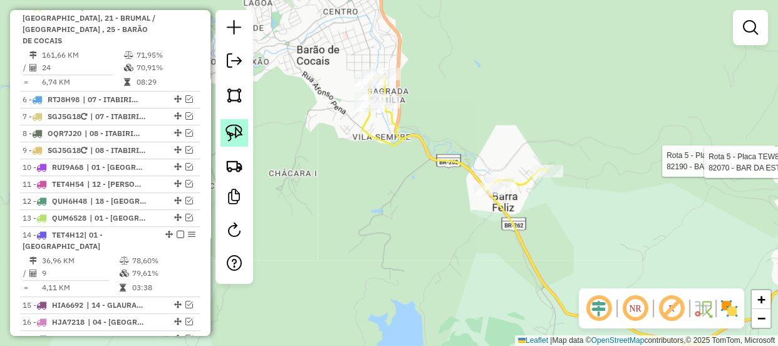
click at [246, 130] on link at bounding box center [235, 133] width 28 height 28
click at [232, 141] on link at bounding box center [235, 133] width 28 height 28
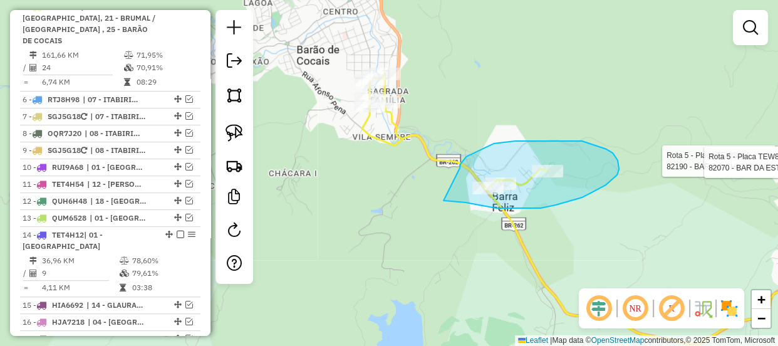
drag, startPoint x: 466, startPoint y: 157, endPoint x: 426, endPoint y: 194, distance: 55.0
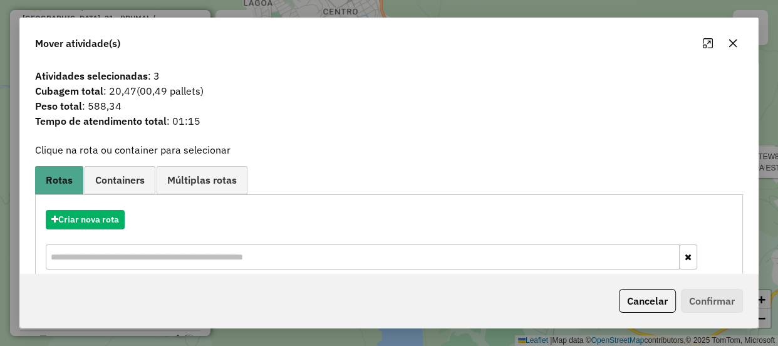
click at [737, 45] on button "button" at bounding box center [733, 43] width 20 height 20
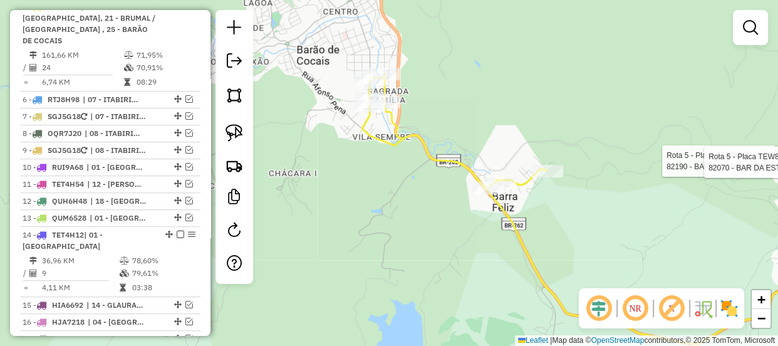
click at [508, 143] on div "Rota 5 - Placa TEW8J44 82190 - BAR DO CHUMBINHO Rota 5 - Placa TEW8J44 82070 - …" at bounding box center [389, 173] width 778 height 346
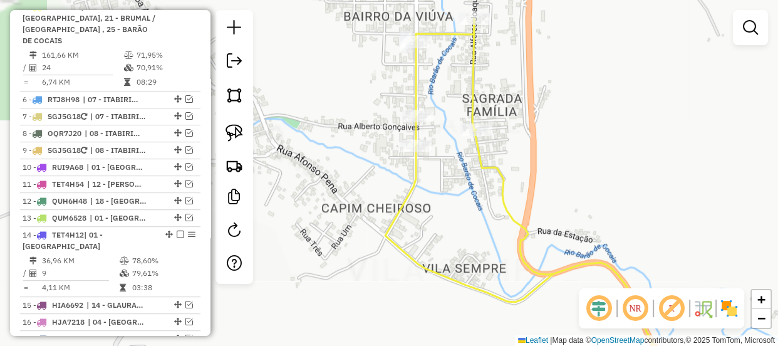
click at [464, 135] on icon at bounding box center [586, 199] width 402 height 361
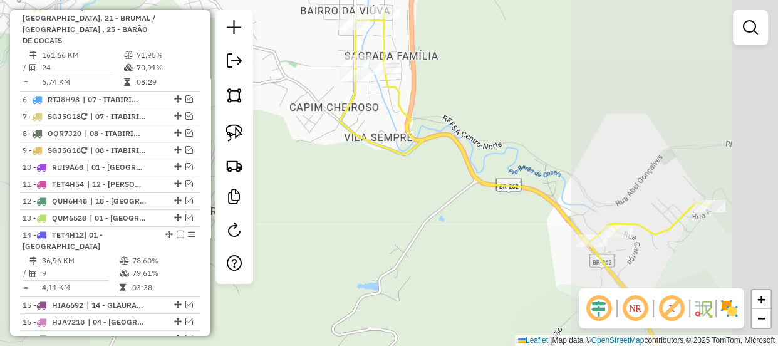
drag, startPoint x: 610, startPoint y: 177, endPoint x: 470, endPoint y: 113, distance: 153.6
click at [470, 113] on div "Rota 5 - Placa TEW8J44 82190 - BAR DO CHUMBINHO Rota 5 - Placa TEW8J44 82070 - …" at bounding box center [389, 173] width 778 height 346
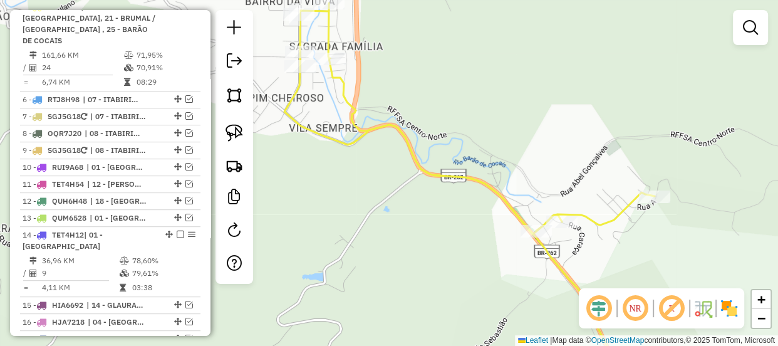
drag, startPoint x: 485, startPoint y: 152, endPoint x: 526, endPoint y: 189, distance: 55.0
click at [526, 189] on div "Rota 5 - Placa TEW8J44 82190 - BAR DO CHUMBINHO Rota 5 - Placa TEW8J44 82070 - …" at bounding box center [389, 173] width 778 height 346
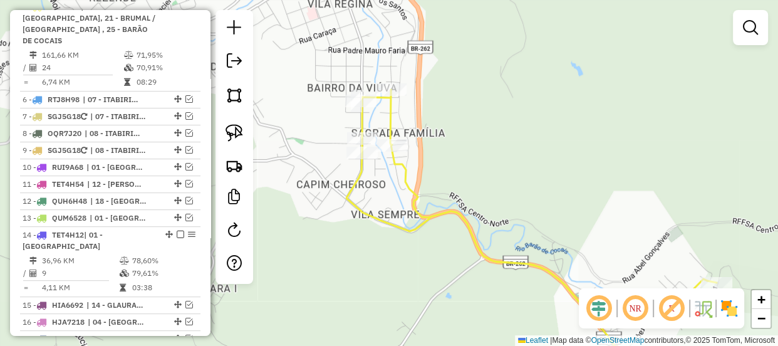
drag, startPoint x: 374, startPoint y: 137, endPoint x: 393, endPoint y: 182, distance: 48.3
click at [413, 202] on icon at bounding box center [531, 268] width 370 height 356
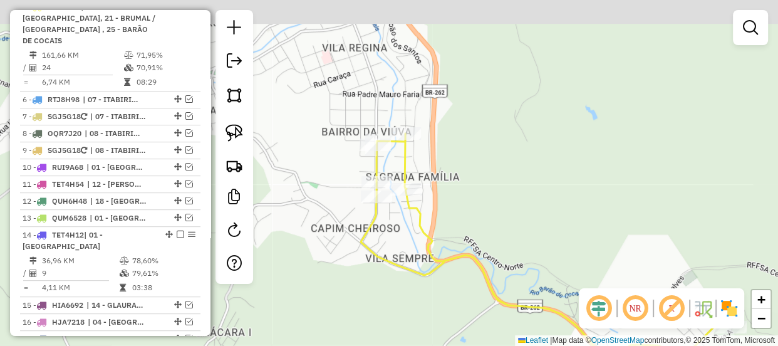
drag, startPoint x: 414, startPoint y: 169, endPoint x: 418, endPoint y: 185, distance: 16.3
click at [418, 185] on div "Rota 5 - Placa TEW8J44 82190 - BAR DO CHUMBINHO Rota 5 - Placa TEW8J44 82070 - …" at bounding box center [389, 173] width 778 height 346
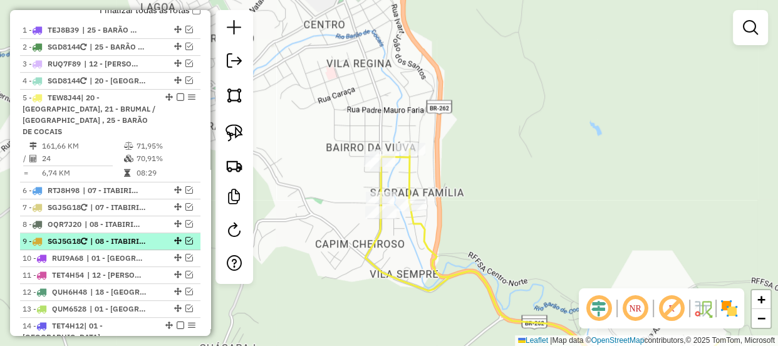
scroll to position [397, 0]
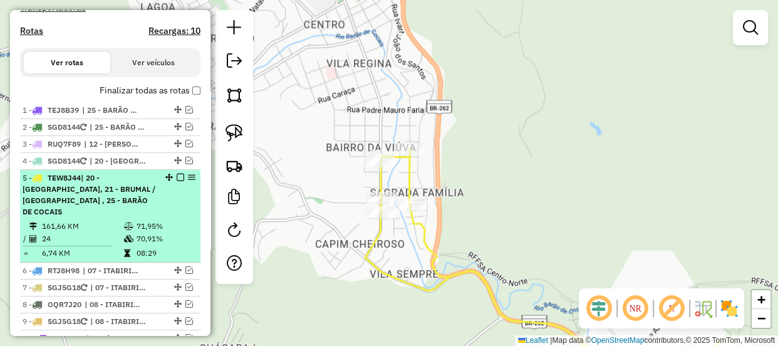
click at [177, 181] on em at bounding box center [181, 178] width 8 height 8
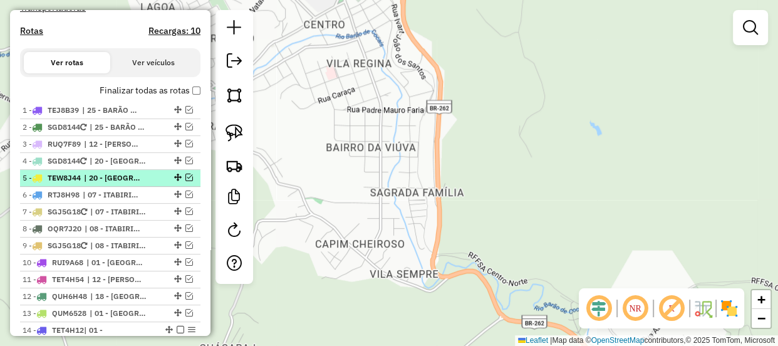
click at [185, 181] on em at bounding box center [189, 178] width 8 height 8
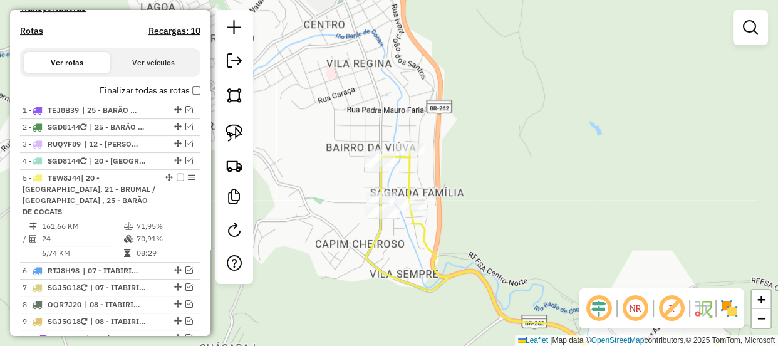
click at [445, 188] on div "Janela de atendimento Grade de atendimento Capacidade Transportadoras Veículos …" at bounding box center [389, 173] width 778 height 346
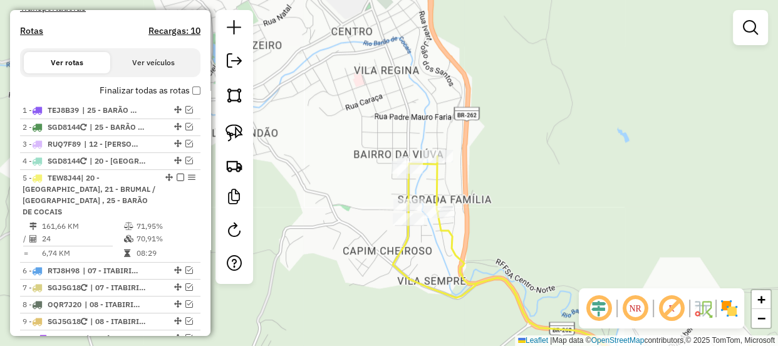
drag, startPoint x: 445, startPoint y: 188, endPoint x: 531, endPoint y: 218, distance: 91.5
click at [531, 218] on div "Janela de atendimento Grade de atendimento Capacidade Transportadoras Veículos …" at bounding box center [389, 173] width 778 height 346
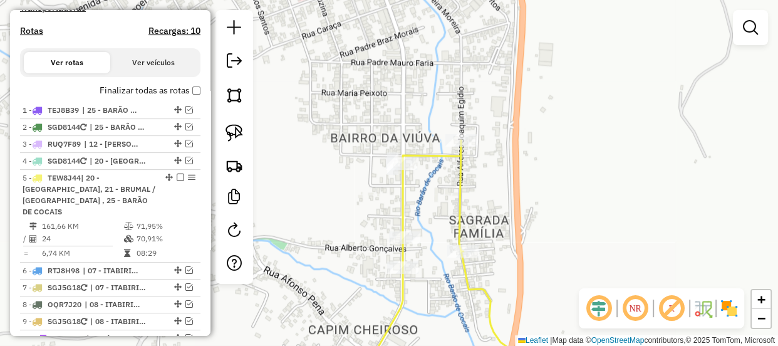
drag, startPoint x: 483, startPoint y: 209, endPoint x: 532, endPoint y: 209, distance: 48.9
click at [532, 209] on div "Janela de atendimento Grade de atendimento Capacidade Transportadoras Veículos …" at bounding box center [389, 173] width 778 height 346
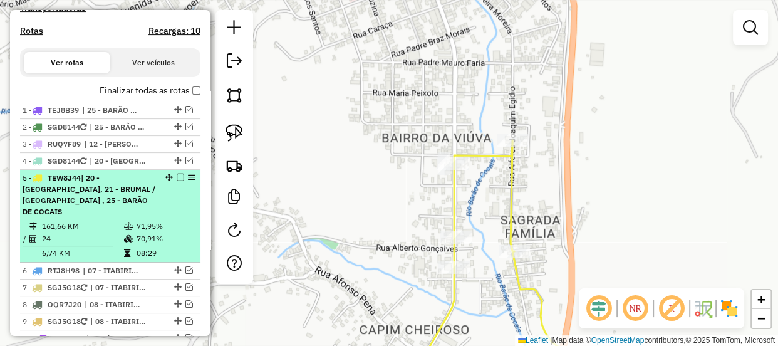
click at [177, 181] on em at bounding box center [181, 178] width 8 height 8
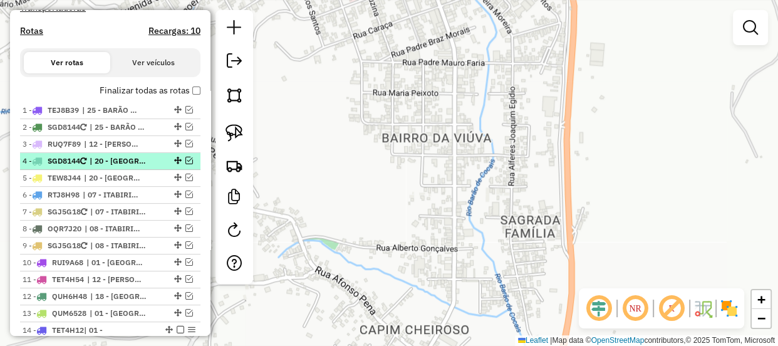
click at [185, 164] on em at bounding box center [189, 161] width 8 height 8
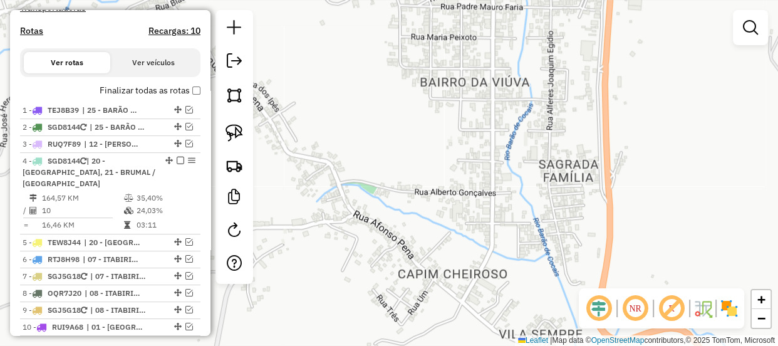
drag, startPoint x: 358, startPoint y: 199, endPoint x: 396, endPoint y: 143, distance: 67.6
click at [396, 143] on div "Janela de atendimento Grade de atendimento Capacidade Transportadoras Veículos …" at bounding box center [389, 173] width 778 height 346
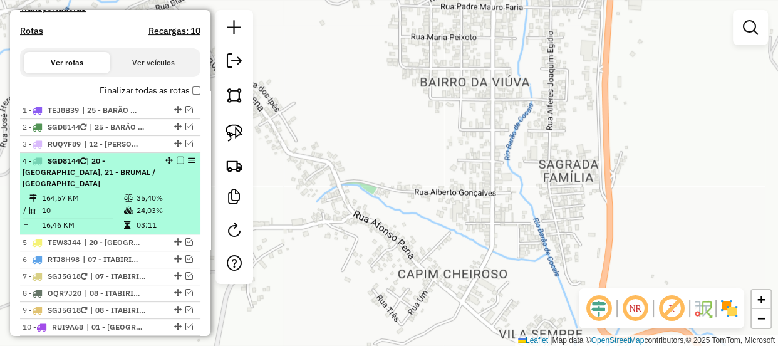
click at [104, 182] on span "| 20 - [GEOGRAPHIC_DATA], 21 - BRUMAL / [GEOGRAPHIC_DATA]" at bounding box center [89, 172] width 133 height 32
select select "*********"
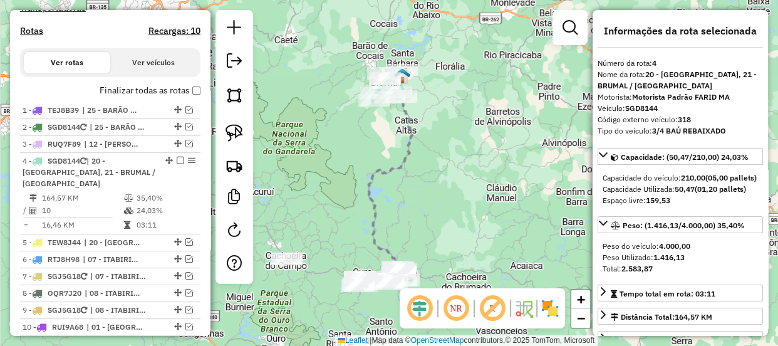
drag, startPoint x: 318, startPoint y: 201, endPoint x: 325, endPoint y: 175, distance: 27.4
click at [325, 175] on div "Janela de atendimento Grade de atendimento Capacidade Transportadoras Veículos …" at bounding box center [389, 173] width 778 height 346
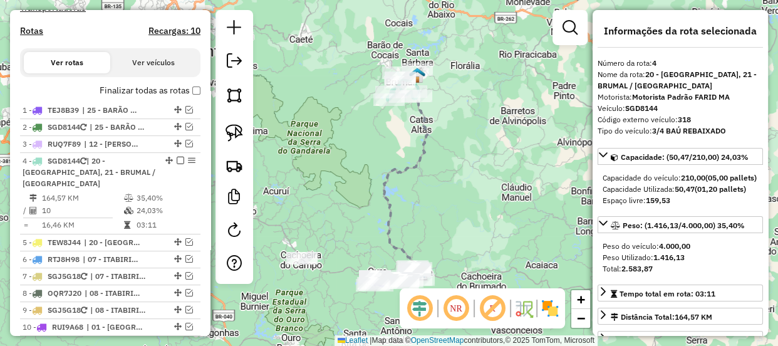
drag, startPoint x: 360, startPoint y: 122, endPoint x: 378, endPoint y: 182, distance: 62.8
click at [378, 182] on div "Janela de atendimento Grade de atendimento Capacidade Transportadoras Veículos …" at bounding box center [389, 173] width 778 height 346
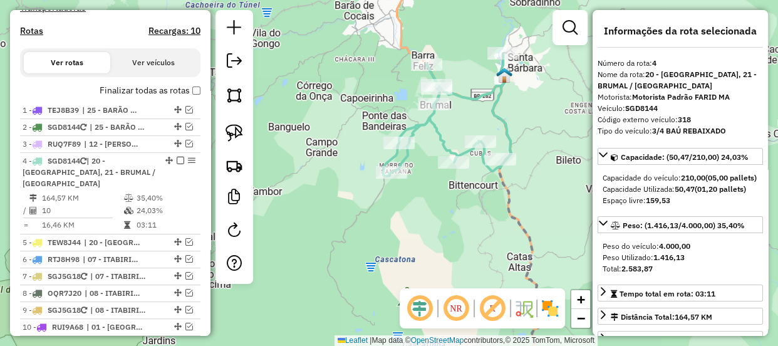
drag, startPoint x: 415, startPoint y: 146, endPoint x: 418, endPoint y: 170, distance: 24.0
click at [418, 170] on div "Janela de atendimento Grade de atendimento Capacidade Transportadoras Veículos …" at bounding box center [389, 173] width 778 height 346
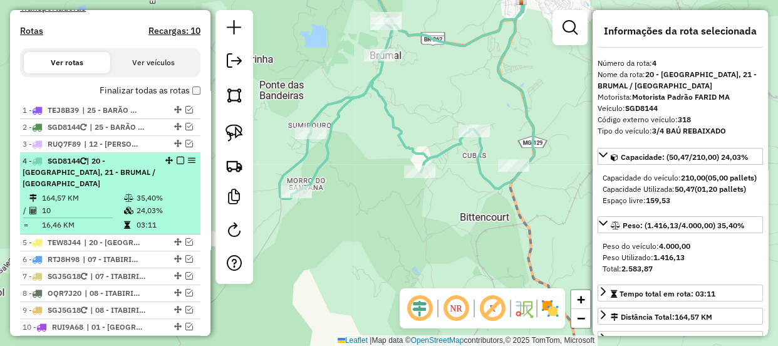
click at [177, 164] on em at bounding box center [181, 161] width 8 height 8
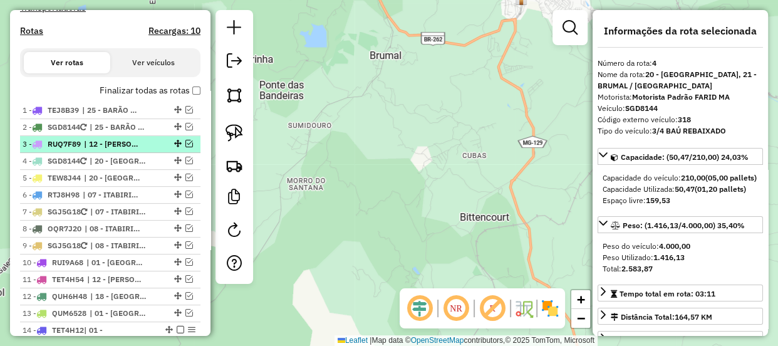
click at [185, 147] on em at bounding box center [189, 144] width 8 height 8
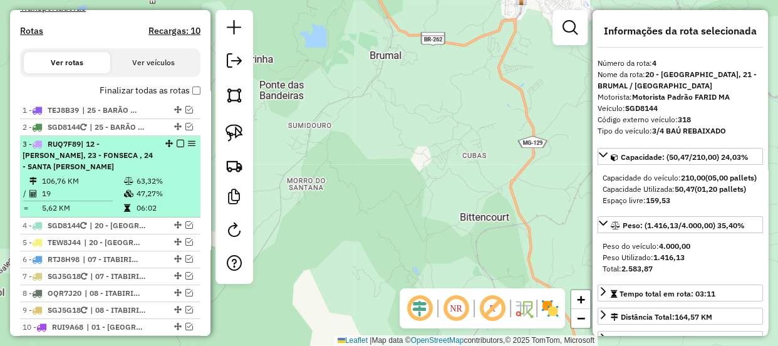
click at [106, 165] on span "| 12 - [PERSON_NAME], 23 - FONSECA , 24 - SANTA [PERSON_NAME]" at bounding box center [88, 155] width 130 height 32
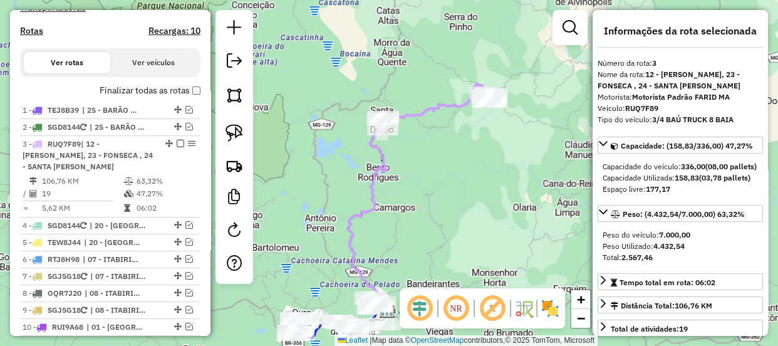
drag, startPoint x: 432, startPoint y: 146, endPoint x: 468, endPoint y: 173, distance: 44.7
click at [468, 173] on div "Janela de atendimento Grade de atendimento Capacidade Transportadoras Veículos …" at bounding box center [389, 173] width 778 height 346
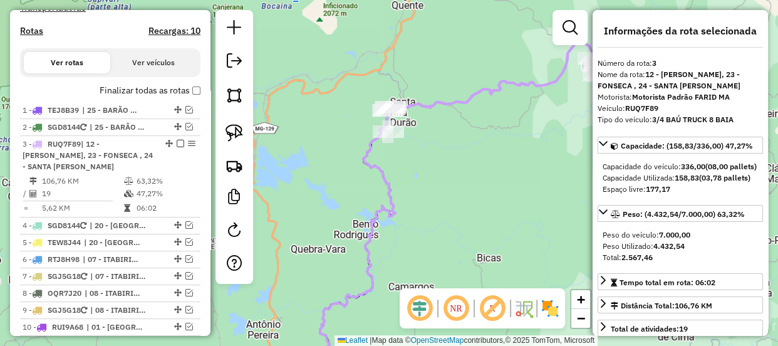
click at [534, 86] on icon at bounding box center [494, 85] width 227 height 92
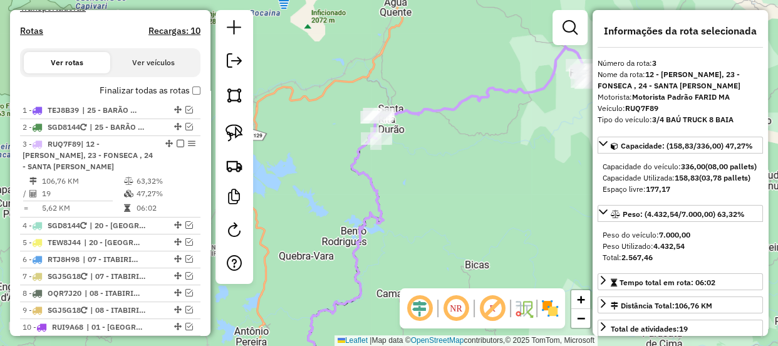
drag, startPoint x: 493, startPoint y: 110, endPoint x: 411, endPoint y: 132, distance: 85.1
click at [413, 132] on div "Janela de atendimento Grade de atendimento Capacidade Transportadoras Veículos …" at bounding box center [389, 173] width 778 height 346
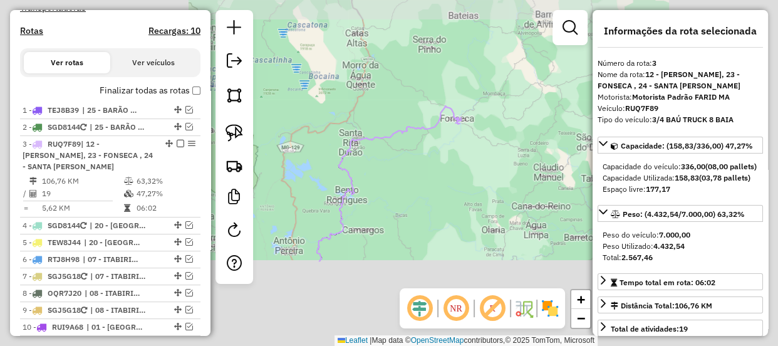
click at [402, 152] on div "Janela de atendimento Grade de atendimento Capacidade Transportadoras Veículos …" at bounding box center [389, 173] width 778 height 346
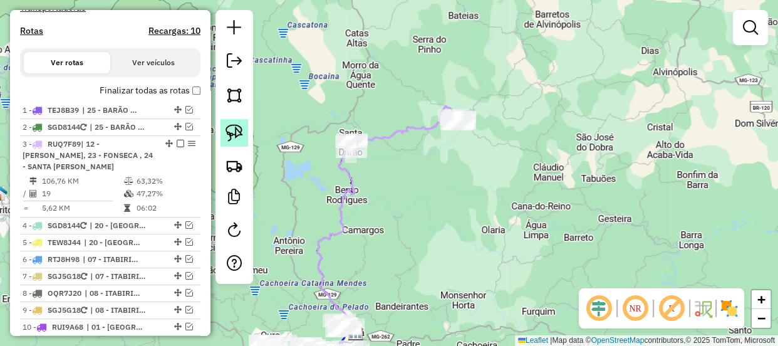
click at [229, 135] on img at bounding box center [235, 133] width 18 height 18
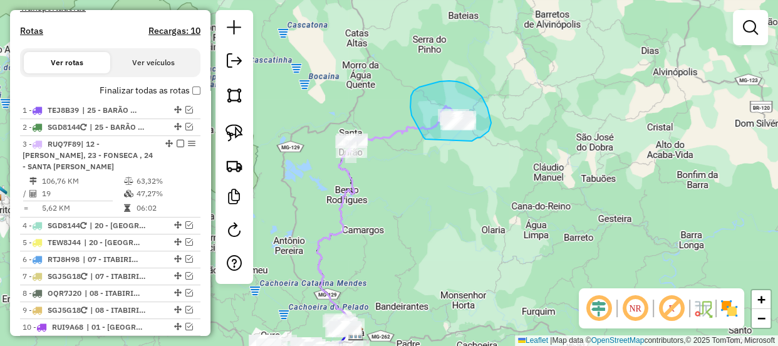
drag, startPoint x: 423, startPoint y: 137, endPoint x: 463, endPoint y: 143, distance: 40.0
click at [463, 143] on div "Janela de atendimento Grade de atendimento Capacidade Transportadoras Veículos …" at bounding box center [389, 173] width 778 height 346
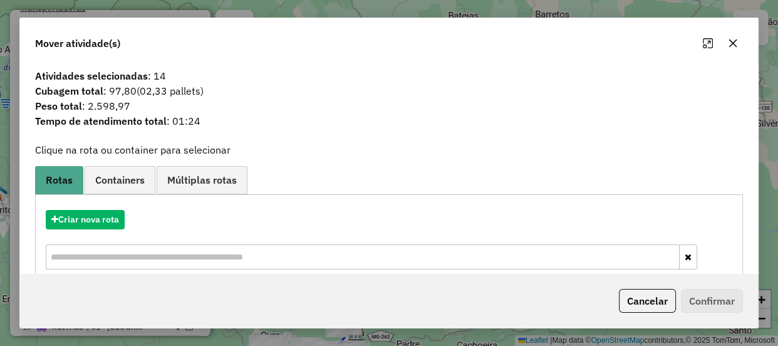
click at [730, 44] on icon "button" at bounding box center [733, 43] width 8 height 8
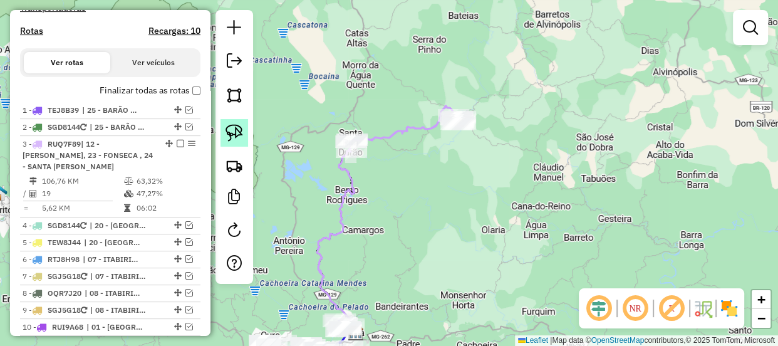
click at [244, 135] on link at bounding box center [235, 133] width 28 height 28
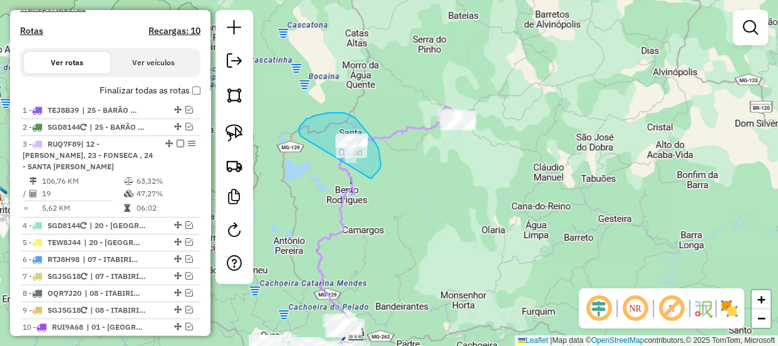
drag, startPoint x: 301, startPoint y: 136, endPoint x: 316, endPoint y: 174, distance: 41.1
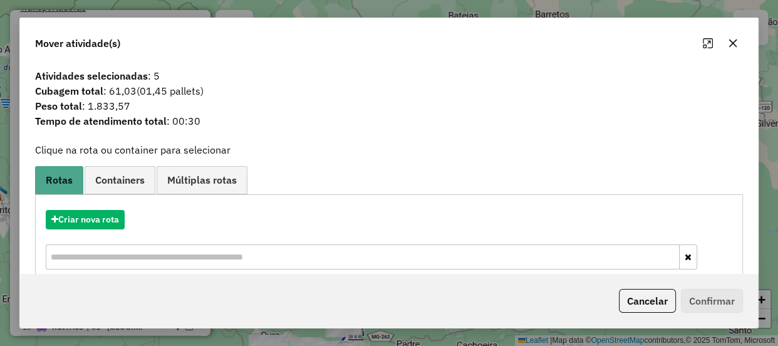
click at [732, 42] on icon "button" at bounding box center [733, 43] width 10 height 10
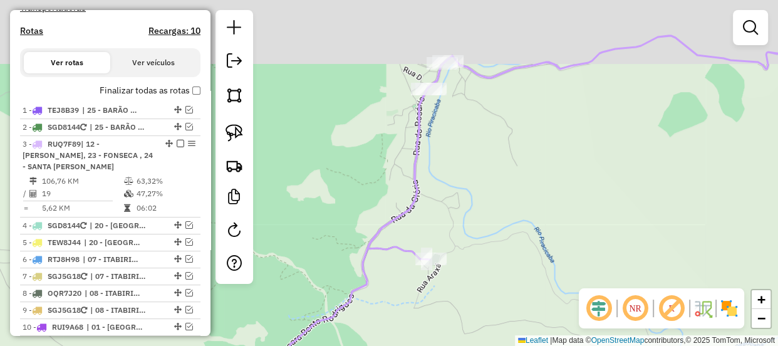
drag, startPoint x: 412, startPoint y: 108, endPoint x: 417, endPoint y: 157, distance: 49.1
click at [420, 180] on icon at bounding box center [586, 146] width 436 height 225
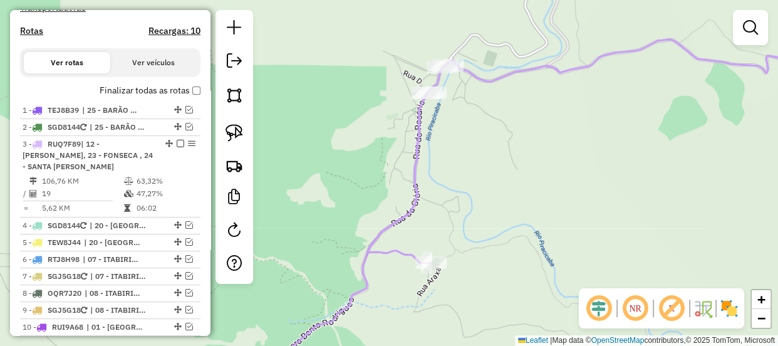
drag, startPoint x: 462, startPoint y: 101, endPoint x: 473, endPoint y: 117, distance: 18.8
click at [472, 117] on div "Rota 3 - Placa RUQ7F89 18245 - COMERCIAL COTA e FIL Janela de atendimento Grade…" at bounding box center [389, 173] width 778 height 346
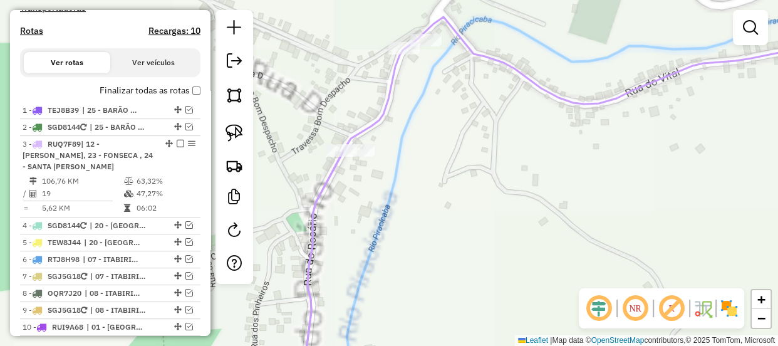
drag, startPoint x: 457, startPoint y: 103, endPoint x: 467, endPoint y: 125, distance: 24.1
click at [467, 125] on div "Janela de atendimento Grade de atendimento Capacidade Transportadoras Veículos …" at bounding box center [389, 173] width 778 height 346
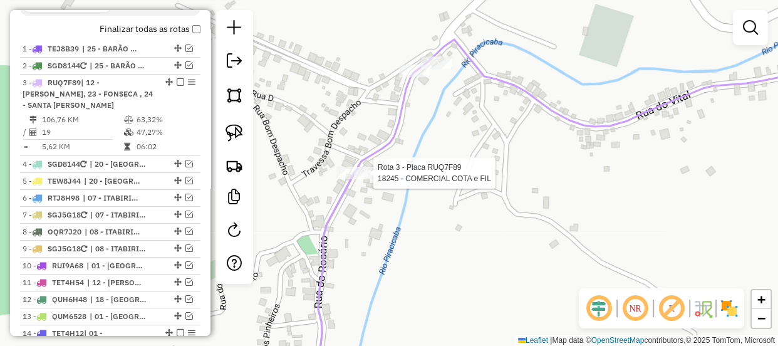
select select "*********"
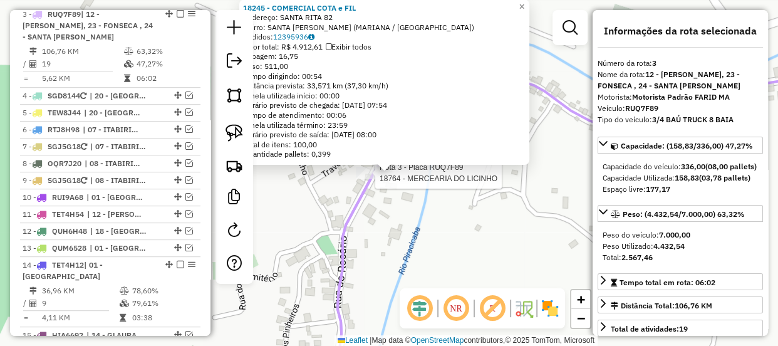
scroll to position [534, 0]
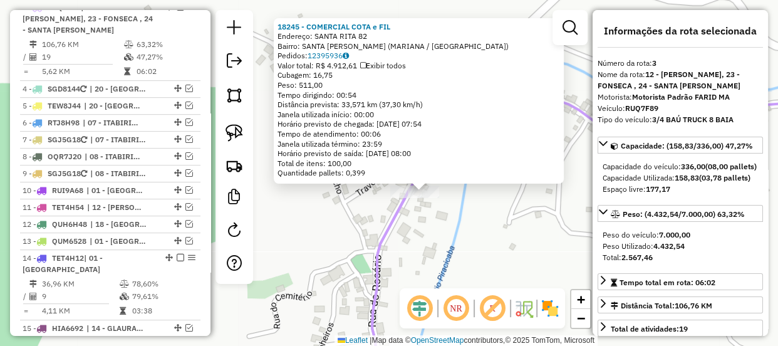
drag, startPoint x: 385, startPoint y: 194, endPoint x: 422, endPoint y: 214, distance: 41.8
click at [421, 213] on div "18245 - COMERCIAL COTA e FIL Endereço: SANTA RITA 82 Bairro: SANTA RITA DURAO (…" at bounding box center [389, 173] width 778 height 346
click at [422, 214] on div "18245 - COMERCIAL COTA e FIL Endereço: SANTA RITA 82 Bairro: SANTA RITA DURAO (…" at bounding box center [389, 173] width 778 height 346
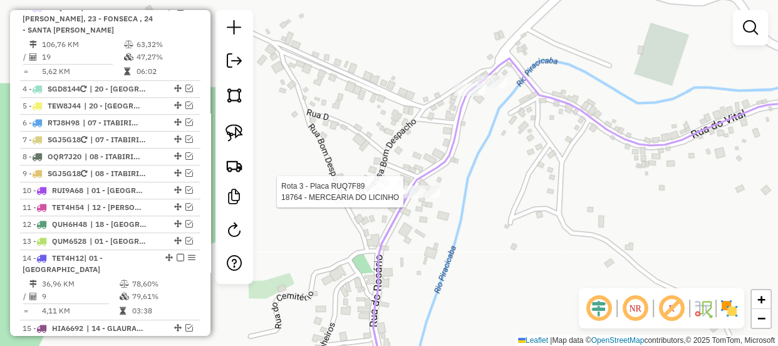
select select "*********"
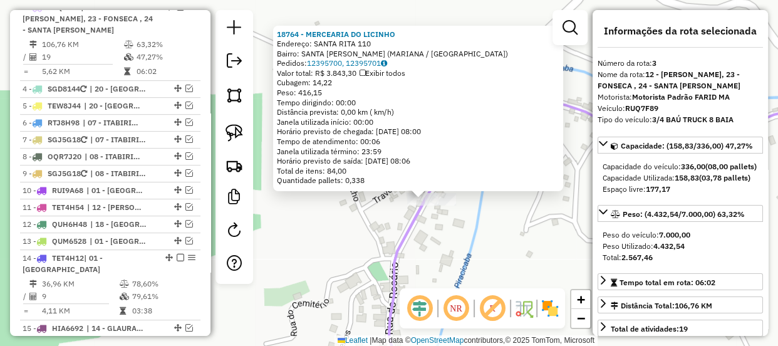
click at [455, 229] on div "18764 - MERCEARIA DO LICINHO Endereço: SANTA RITA 110 Bairro: SANTA RITA DURAO …" at bounding box center [389, 173] width 778 height 346
click at [470, 234] on div "18764 - MERCEARIA DO LICINHO Endereço: SANTA RITA 110 Bairro: SANTA RITA DURAO …" at bounding box center [389, 173] width 778 height 346
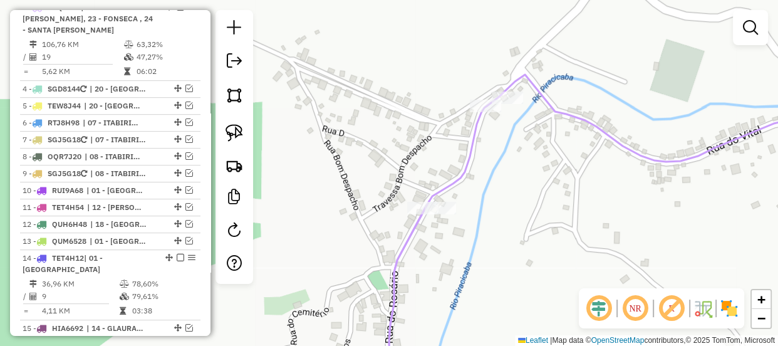
drag, startPoint x: 489, startPoint y: 185, endPoint x: 482, endPoint y: 222, distance: 38.2
click at [482, 222] on div "Janela de atendimento Grade de atendimento Capacidade Transportadoras Veículos …" at bounding box center [389, 173] width 778 height 346
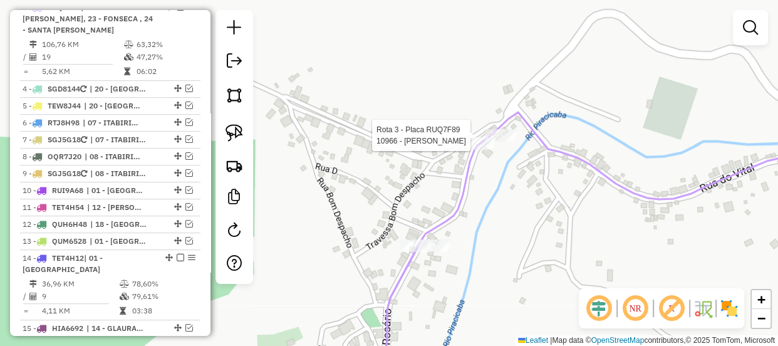
select select "*********"
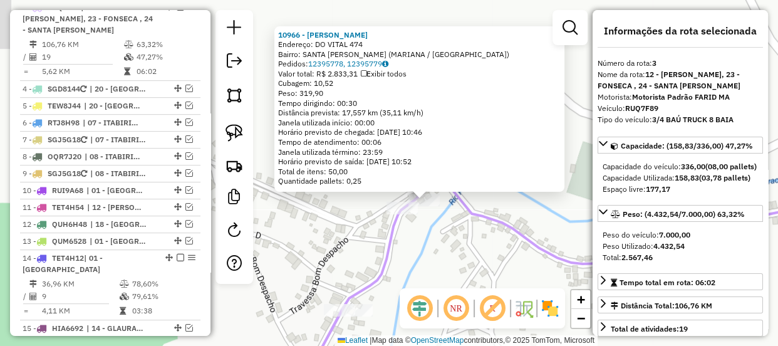
drag, startPoint x: 452, startPoint y: 196, endPoint x: 487, endPoint y: 223, distance: 44.7
click at [487, 223] on icon at bounding box center [600, 292] width 581 height 231
click at [455, 250] on div "10966 - JOSE GERALDO GOMES Endereço: DO VITAL 474 Bairro: SANTA RITA DURAO (MAR…" at bounding box center [389, 173] width 778 height 346
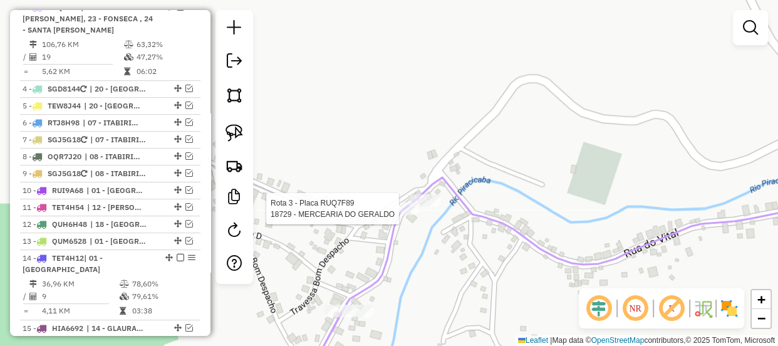
select select "*********"
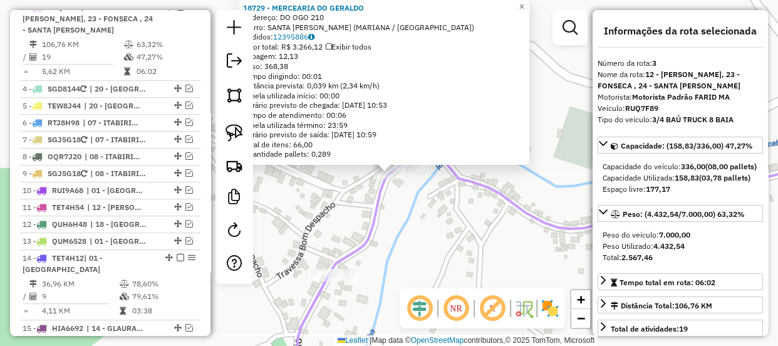
click at [394, 233] on div "18729 - MERCEARIA DO GERALDO Endereço: DO OGO 210 Bairro: SANTA RITA DURAO (MAR…" at bounding box center [389, 173] width 778 height 346
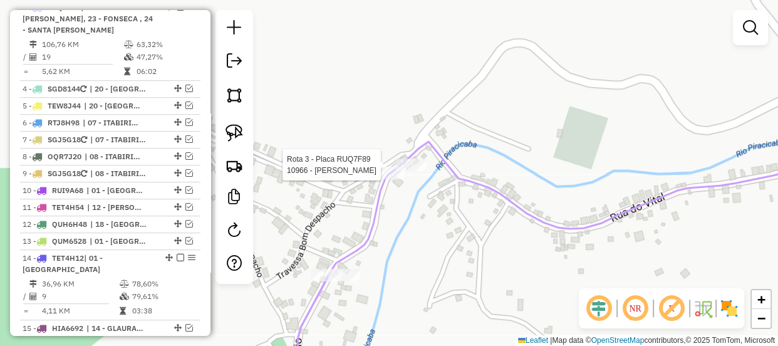
select select "*********"
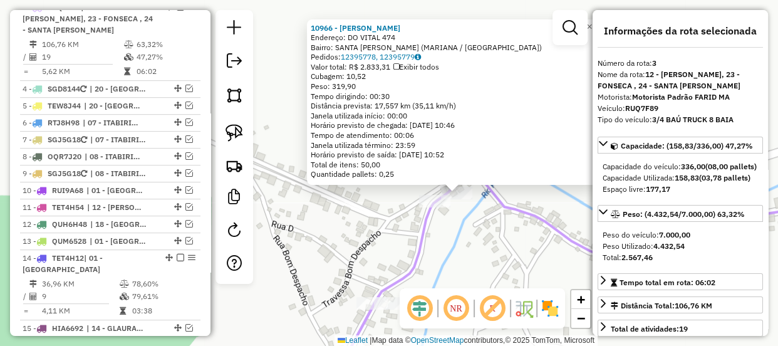
drag, startPoint x: 464, startPoint y: 238, endPoint x: 484, endPoint y: 240, distance: 19.5
click at [484, 240] on div "10966 - JOSE GERALDO GOMES Endereço: DO VITAL 474 Bairro: SANTA RITA DURAO (MAR…" at bounding box center [389, 173] width 778 height 346
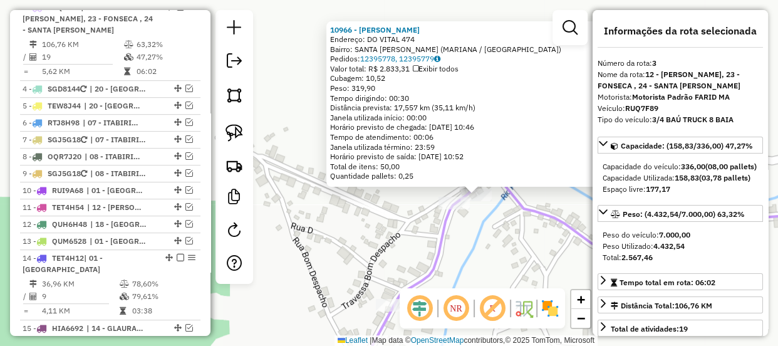
click at [482, 243] on div "10966 - JOSE GERALDO GOMES Endereço: DO VITAL 474 Bairro: SANTA RITA DURAO (MAR…" at bounding box center [389, 173] width 778 height 346
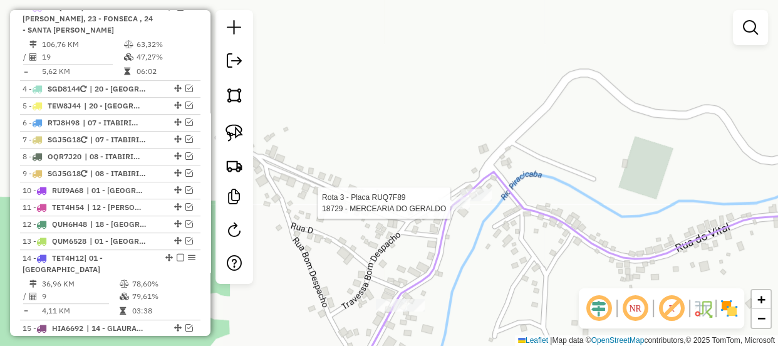
select select "*********"
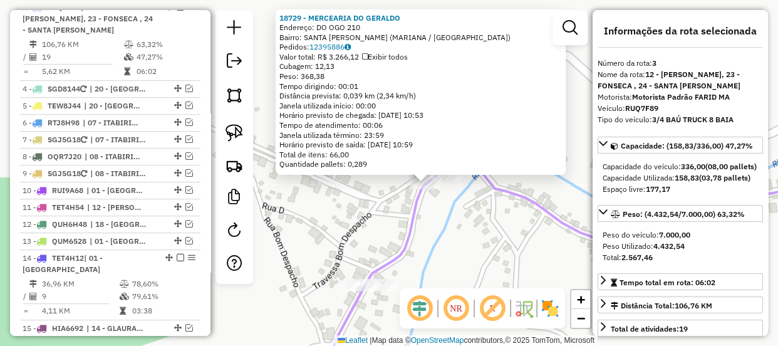
drag, startPoint x: 440, startPoint y: 241, endPoint x: 476, endPoint y: 251, distance: 37.7
click at [476, 251] on div "18729 - MERCEARIA DO GERALDO Endereço: DO OGO 210 Bairro: SANTA RITA DURAO (MAR…" at bounding box center [389, 173] width 778 height 346
click at [461, 255] on div "18729 - MERCEARIA DO GERALDO Endereço: DO OGO 210 Bairro: SANTA RITA DURAO (MAR…" at bounding box center [389, 173] width 778 height 346
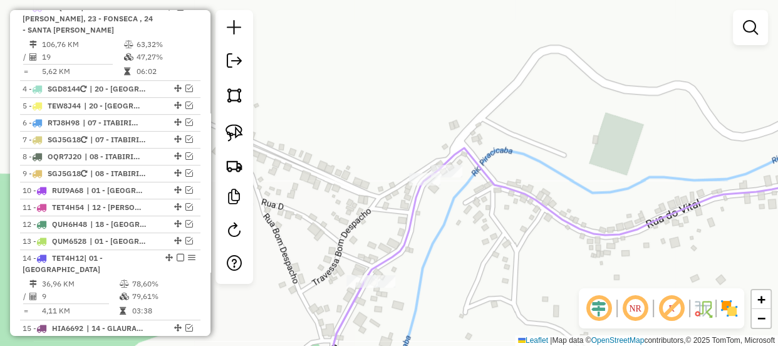
drag, startPoint x: 464, startPoint y: 262, endPoint x: 459, endPoint y: 128, distance: 134.8
click at [457, 139] on div "Janela de atendimento Grade de atendimento Capacidade Transportadoras Veículos …" at bounding box center [389, 173] width 778 height 346
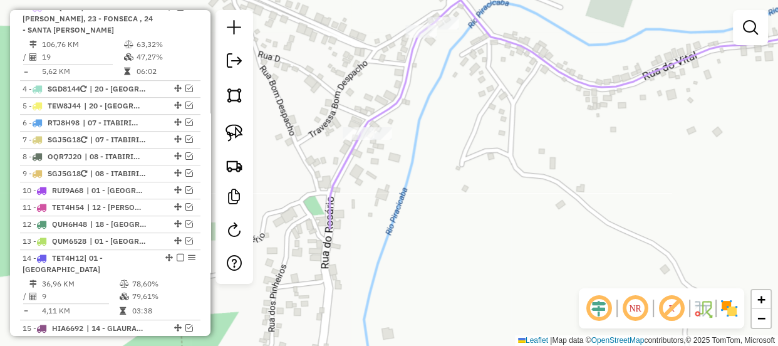
drag, startPoint x: 439, startPoint y: 217, endPoint x: 501, endPoint y: 128, distance: 109.0
click at [498, 130] on div "Janela de atendimento Grade de atendimento Capacidade Transportadoras Veículos …" at bounding box center [389, 173] width 778 height 346
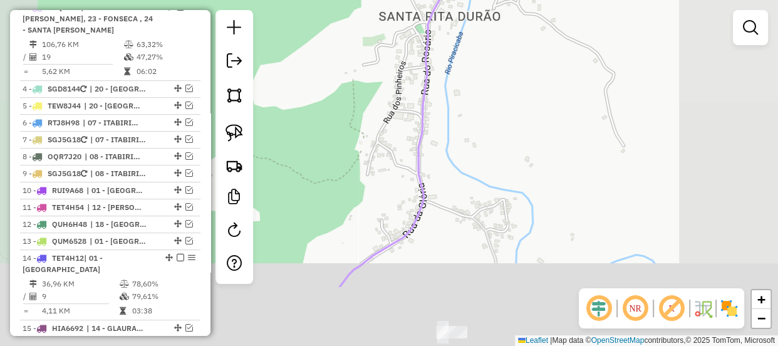
drag, startPoint x: 470, startPoint y: 212, endPoint x: 452, endPoint y: 142, distance: 72.5
click at [452, 142] on div "Janela de atendimento Grade de atendimento Capacidade Transportadoras Veículos …" at bounding box center [389, 173] width 778 height 346
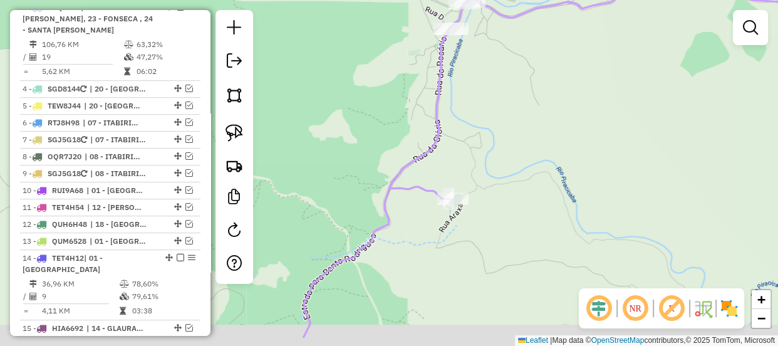
drag, startPoint x: 460, startPoint y: 177, endPoint x: 468, endPoint y: 143, distance: 34.0
click at [468, 135] on div "Janela de atendimento Grade de atendimento Capacidade Transportadoras Veículos …" at bounding box center [389, 173] width 778 height 346
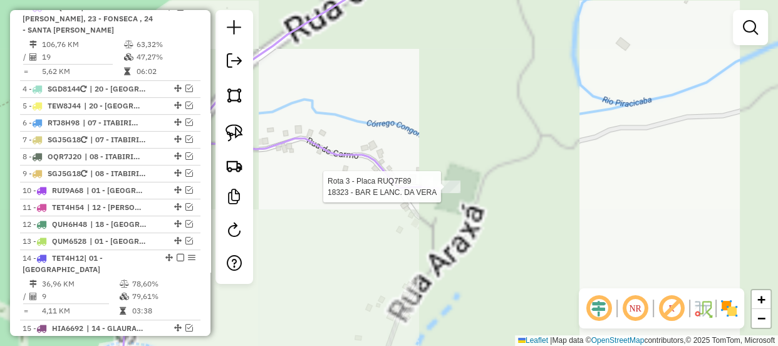
select select "*********"
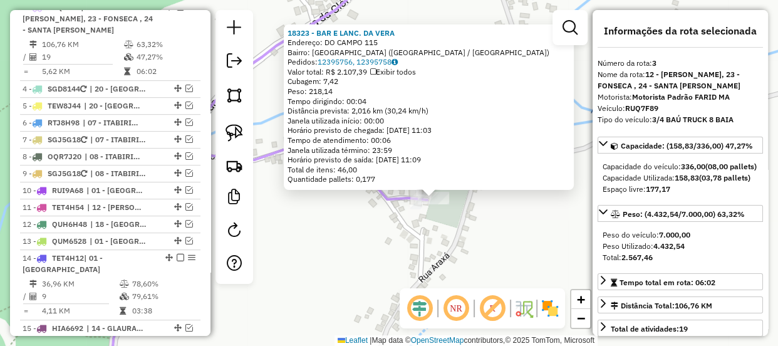
drag, startPoint x: 381, startPoint y: 217, endPoint x: 410, endPoint y: 231, distance: 32.5
click at [410, 231] on div "18323 - BAR E LANC. DA VERA Endereço: DO CAMPO 115 Bairro: VILA DO CARMO (MARIA…" at bounding box center [389, 173] width 778 height 346
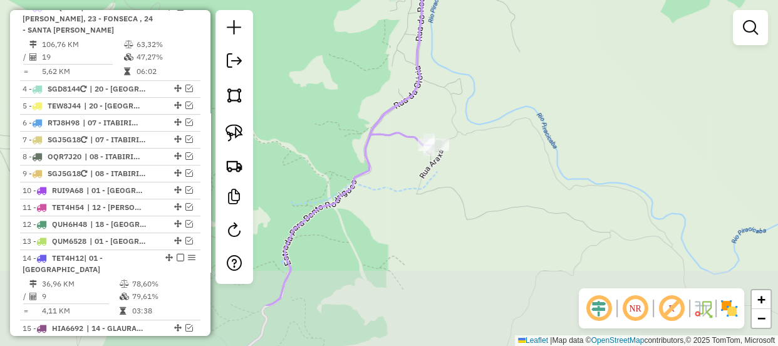
drag, startPoint x: 452, startPoint y: 182, endPoint x: 470, endPoint y: 112, distance: 72.6
click at [470, 112] on div "Janela de atendimento Grade de atendimento Capacidade Transportadoras Veículos …" at bounding box center [389, 173] width 778 height 346
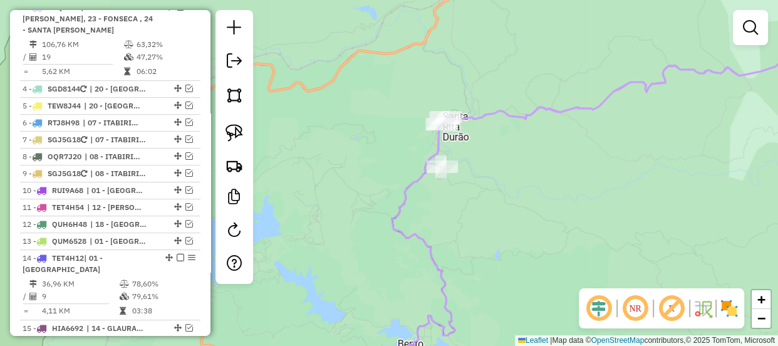
drag, startPoint x: 456, startPoint y: 185, endPoint x: 455, endPoint y: 197, distance: 12.0
click at [455, 197] on div "Janela de atendimento Grade de atendimento Capacidade Transportadoras Veículos …" at bounding box center [389, 173] width 778 height 346
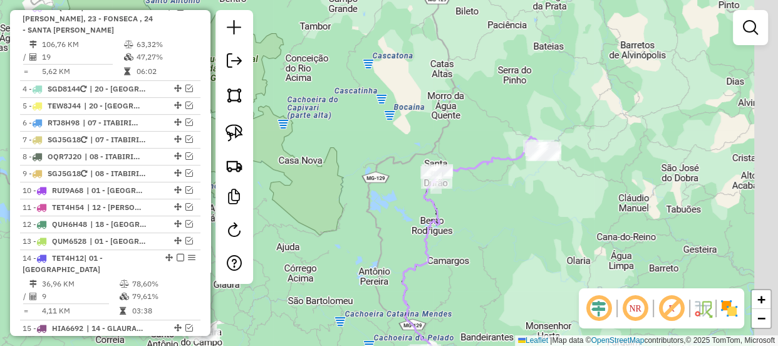
drag, startPoint x: 514, startPoint y: 189, endPoint x: 504, endPoint y: 188, distance: 10.7
click at [504, 192] on div "Janela de atendimento Grade de atendimento Capacidade Transportadoras Veículos …" at bounding box center [389, 173] width 778 height 346
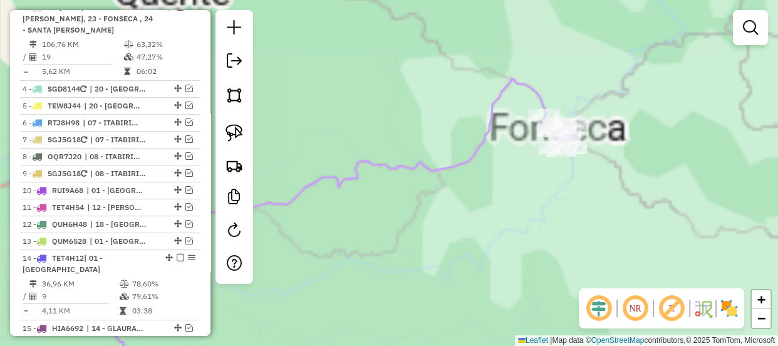
drag, startPoint x: 566, startPoint y: 176, endPoint x: 519, endPoint y: 200, distance: 52.1
click at [519, 200] on div "Janela de atendimento Grade de atendimento Capacidade Transportadoras Veículos …" at bounding box center [389, 173] width 778 height 346
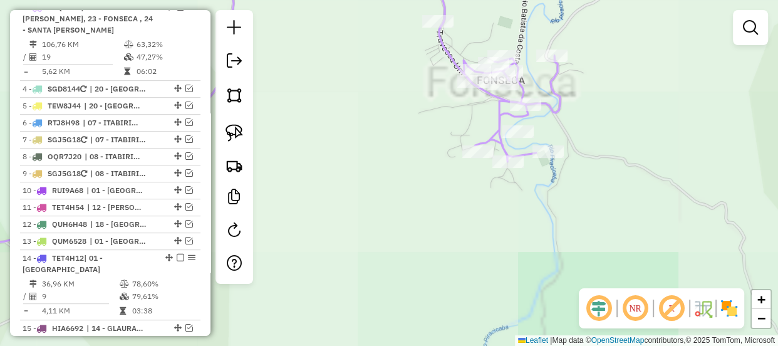
drag, startPoint x: 532, startPoint y: 188, endPoint x: 509, endPoint y: 212, distance: 33.7
click at [509, 212] on div "Janela de atendimento Grade de atendimento Capacidade Transportadoras Veículos …" at bounding box center [389, 173] width 778 height 346
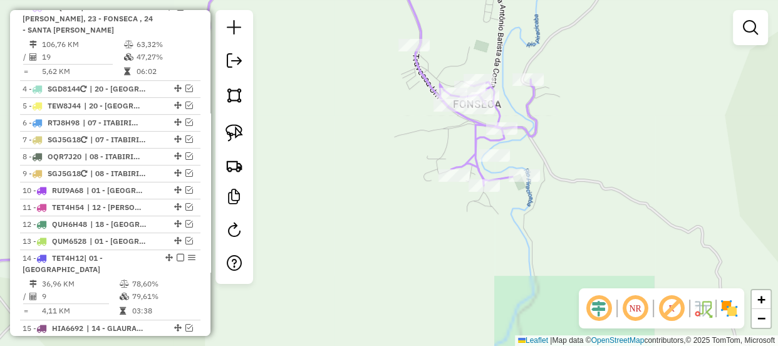
drag, startPoint x: 566, startPoint y: 224, endPoint x: 542, endPoint y: 226, distance: 23.9
click at [563, 231] on div "Janela de atendimento Grade de atendimento Capacidade Transportadoras Veículos …" at bounding box center [389, 173] width 778 height 346
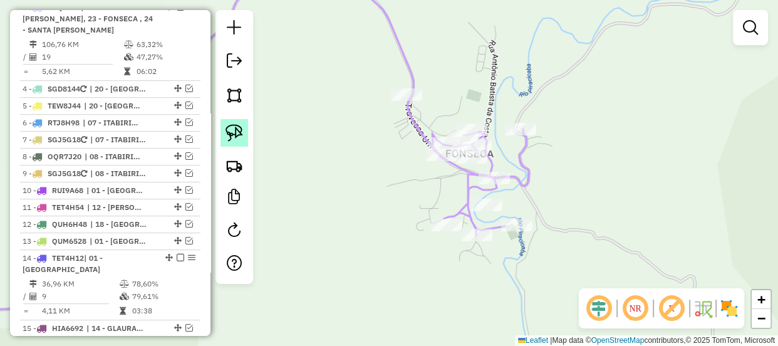
click at [247, 130] on link at bounding box center [235, 133] width 28 height 28
click at [236, 130] on img at bounding box center [235, 133] width 18 height 18
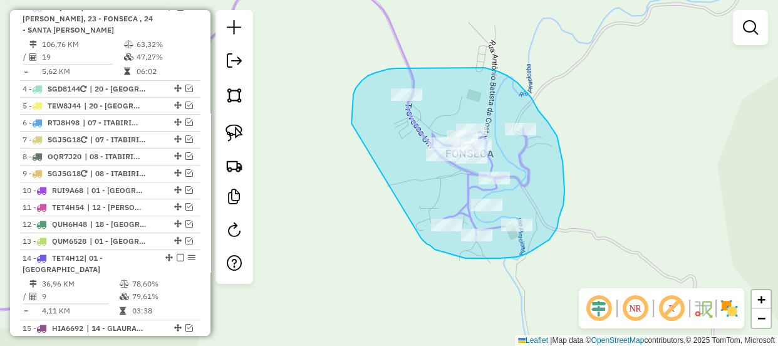
drag, startPoint x: 352, startPoint y: 114, endPoint x: 420, endPoint y: 236, distance: 139.6
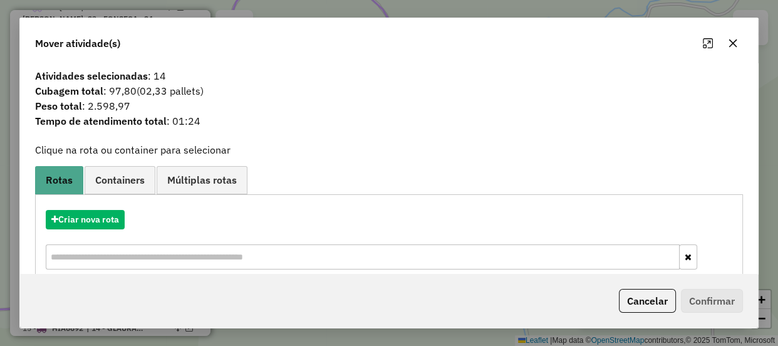
click at [732, 48] on button "button" at bounding box center [733, 43] width 20 height 20
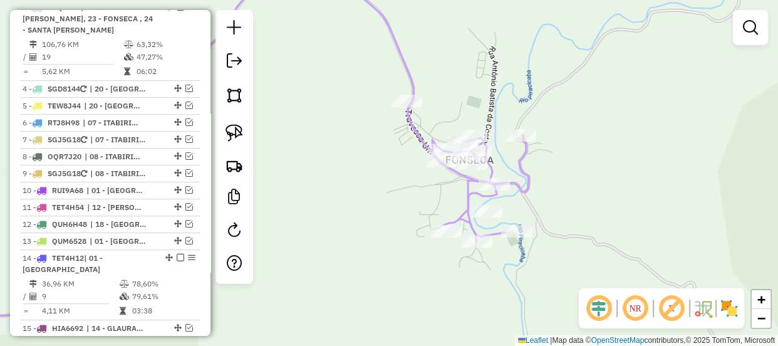
drag, startPoint x: 470, startPoint y: 96, endPoint x: 521, endPoint y: 185, distance: 102.6
click at [515, 177] on div "Janela de atendimento Grade de atendimento Capacidade Transportadoras Veículos …" at bounding box center [389, 173] width 778 height 346
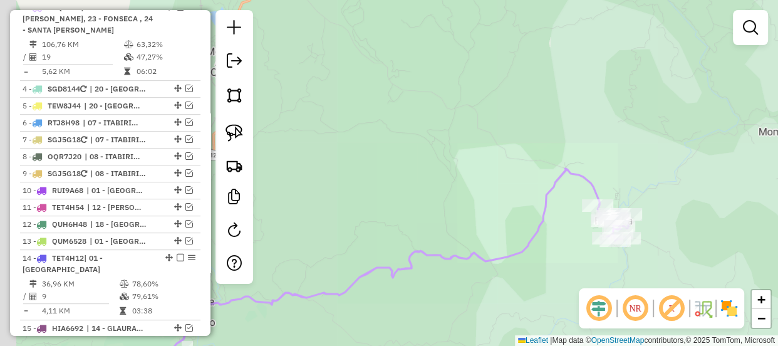
drag, startPoint x: 418, startPoint y: 190, endPoint x: 528, endPoint y: 194, distance: 110.3
click at [527, 199] on div "Janela de atendimento Grade de atendimento Capacidade Transportadoras Veículos …" at bounding box center [389, 173] width 778 height 346
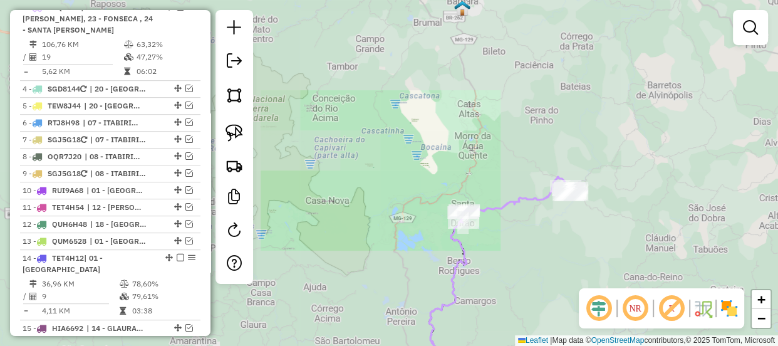
drag, startPoint x: 443, startPoint y: 133, endPoint x: 491, endPoint y: 207, distance: 87.9
click at [490, 206] on div "Janela de atendimento Grade de atendimento Capacidade Transportadoras Veículos …" at bounding box center [389, 173] width 778 height 346
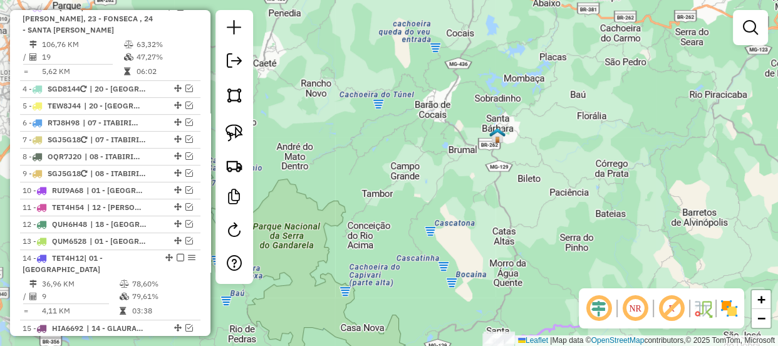
drag, startPoint x: 502, startPoint y: 141, endPoint x: 438, endPoint y: 180, distance: 75.6
click at [484, 224] on div "Janela de atendimento Grade de atendimento Capacidade Transportadoras Veículos …" at bounding box center [389, 173] width 778 height 346
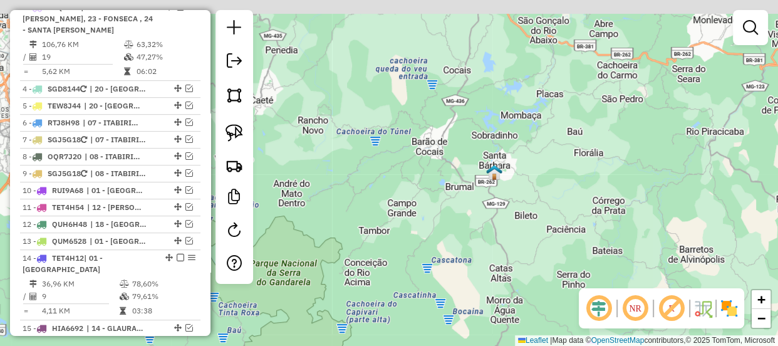
click at [468, 190] on div "Janela de atendimento Grade de atendimento Capacidade Transportadoras Veículos …" at bounding box center [389, 173] width 778 height 346
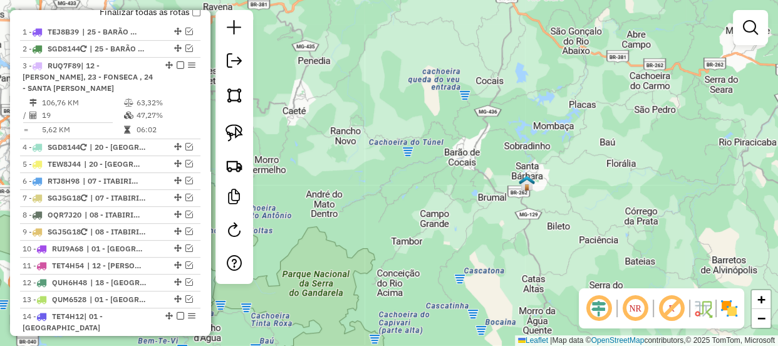
scroll to position [363, 0]
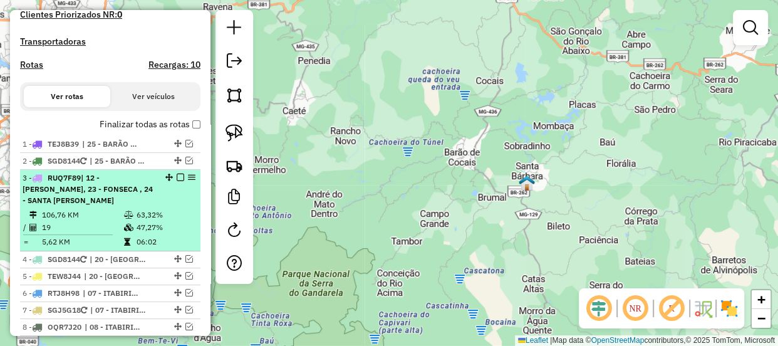
click at [172, 181] on div at bounding box center [177, 178] width 38 height 8
select select "*********"
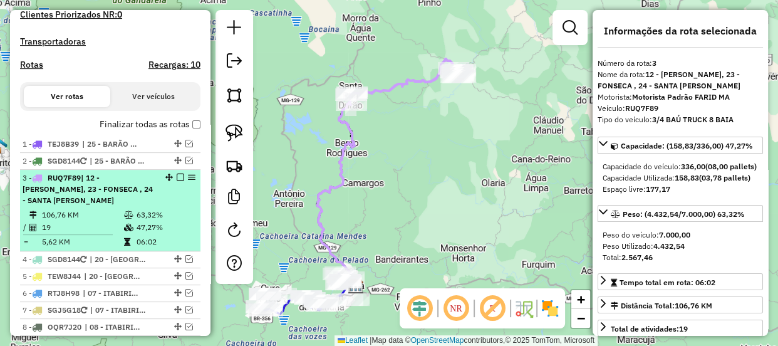
click at [177, 181] on em at bounding box center [181, 178] width 8 height 8
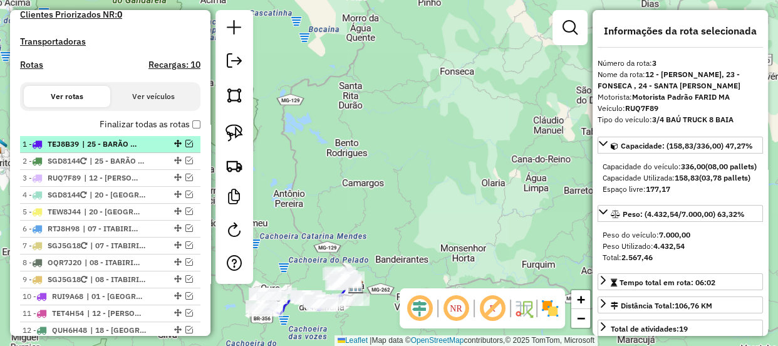
click at [189, 147] on em at bounding box center [189, 144] width 8 height 8
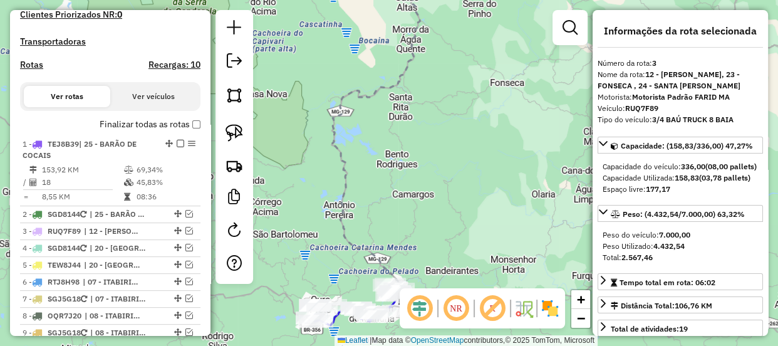
drag, startPoint x: 333, startPoint y: 150, endPoint x: 363, endPoint y: 169, distance: 35.5
click at [363, 168] on div "Janela de atendimento Grade de atendimento Capacidade Transportadoras Veículos …" at bounding box center [389, 173] width 778 height 346
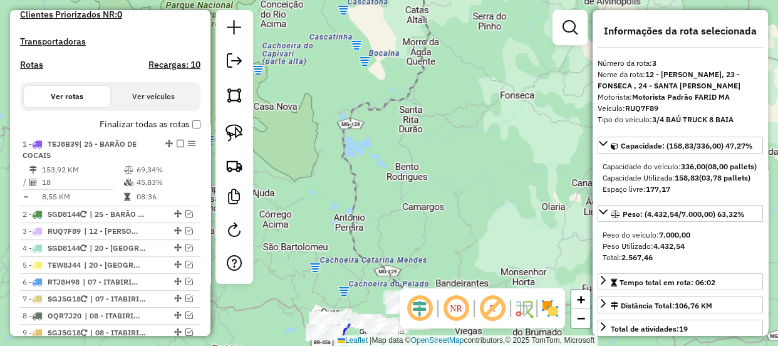
drag, startPoint x: 335, startPoint y: 56, endPoint x: 359, endPoint y: 164, distance: 111.0
click at [357, 158] on div "Janela de atendimento Grade de atendimento Capacidade Transportadoras Veículos …" at bounding box center [389, 173] width 778 height 346
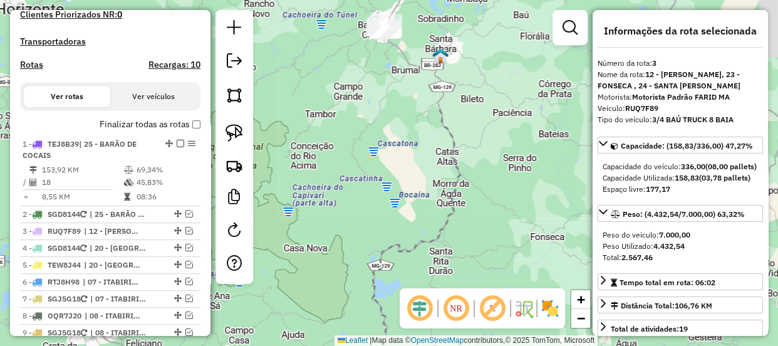
drag, startPoint x: 351, startPoint y: 104, endPoint x: 364, endPoint y: 160, distance: 57.1
click at [364, 160] on div "Janela de atendimento Grade de atendimento Capacidade Transportadoras Veículos …" at bounding box center [389, 173] width 778 height 346
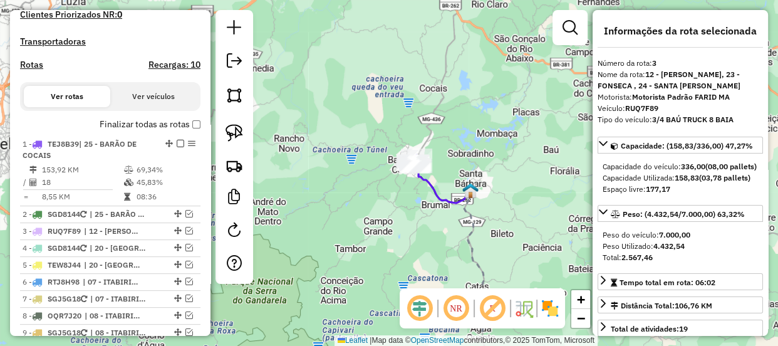
drag, startPoint x: 365, startPoint y: 145, endPoint x: 380, endPoint y: 177, distance: 35.9
click at [375, 185] on div "Janela de atendimento Grade de atendimento Capacidade Transportadoras Veículos …" at bounding box center [389, 173] width 778 height 346
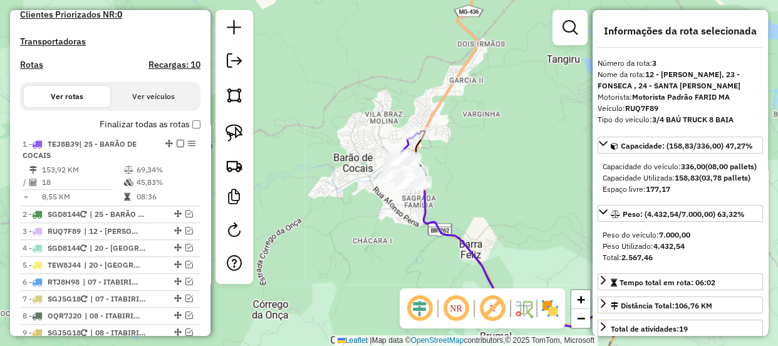
drag, startPoint x: 345, startPoint y: 211, endPoint x: 367, endPoint y: 196, distance: 27.1
click at [366, 200] on div "Janela de atendimento Grade de atendimento Capacidade Transportadoras Veículos …" at bounding box center [389, 173] width 778 height 346
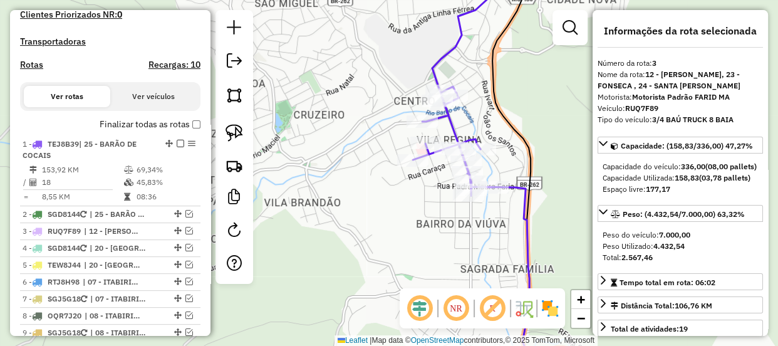
drag, startPoint x: 413, startPoint y: 197, endPoint x: 389, endPoint y: 172, distance: 35.0
click at [389, 172] on div "Janela de atendimento Grade de atendimento Capacidade Transportadoras Veículos …" at bounding box center [389, 173] width 778 height 346
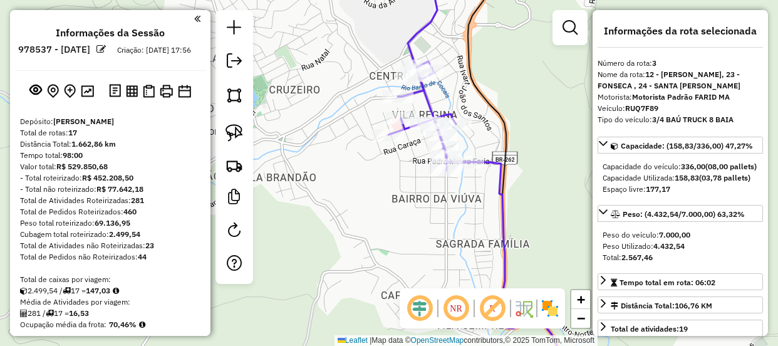
select select "*********"
